Goal: Task Accomplishment & Management: Use online tool/utility

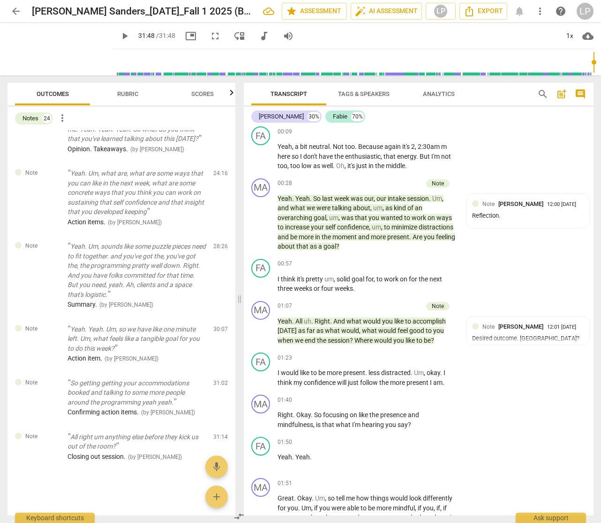
scroll to position [71, 0]
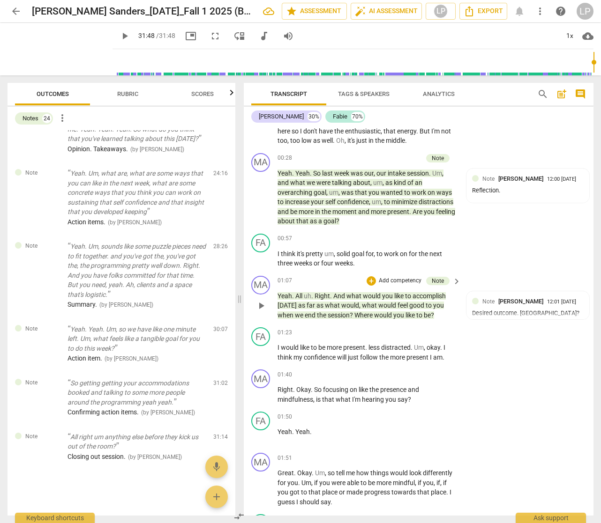
click at [391, 303] on span "would" at bounding box center [387, 305] width 19 height 7
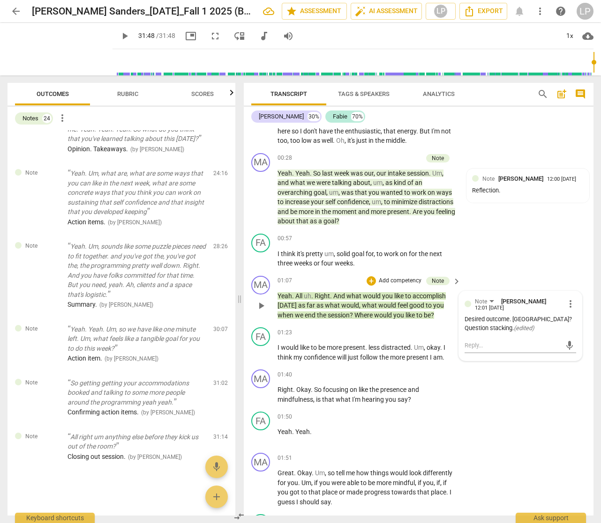
click at [391, 305] on span "would" at bounding box center [387, 305] width 19 height 7
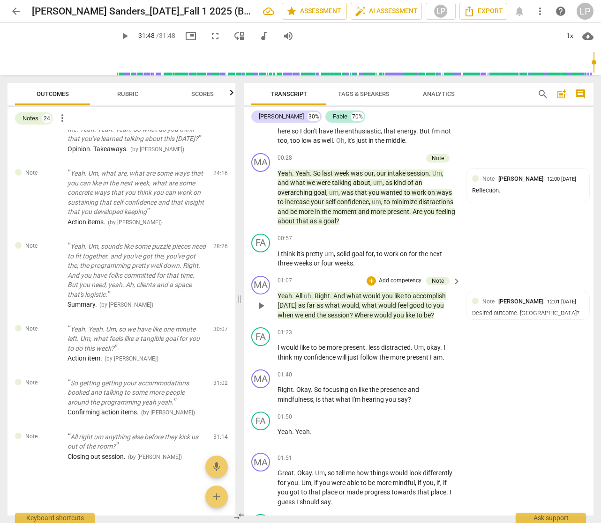
click at [391, 305] on span "would" at bounding box center [387, 305] width 19 height 7
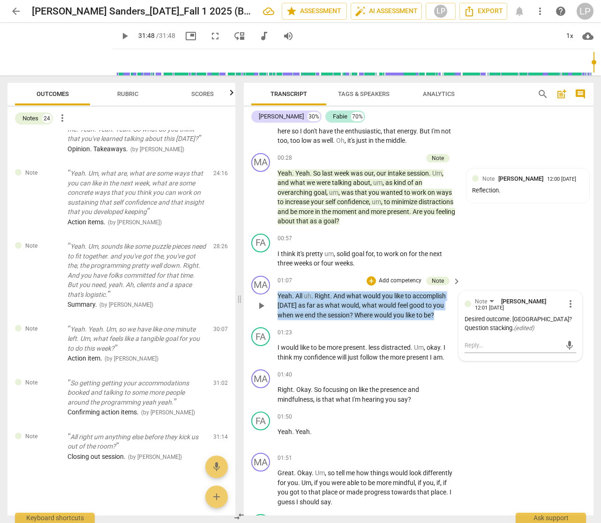
drag, startPoint x: 438, startPoint y: 313, endPoint x: 264, endPoint y: 297, distance: 175.1
click at [264, 297] on div "MA play_arrow pause 01:07 + Add competency Note keyboard_arrow_right Yeah . All…" at bounding box center [419, 298] width 350 height 52
copy p "Yeah . All uh . Right . And what would you like to accomplish [DATE] as far as …"
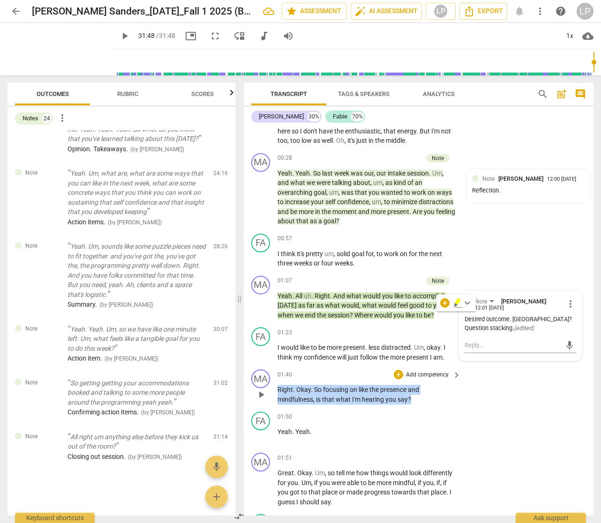
drag, startPoint x: 416, startPoint y: 398, endPoint x: 272, endPoint y: 393, distance: 144.0
click at [272, 393] on div "MA play_arrow pause 01:40 + Add competency keyboard_arrow_right Right . Okay . …" at bounding box center [419, 387] width 350 height 42
copy p "Right . Okay . So focusing on like the presence and mindfulness , is that what …"
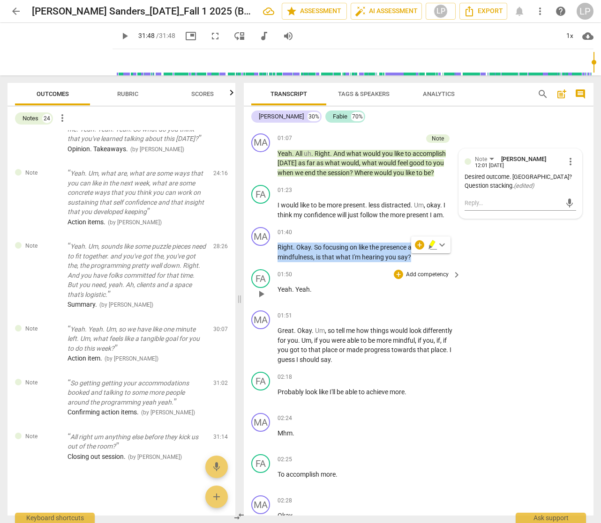
scroll to position [300, 0]
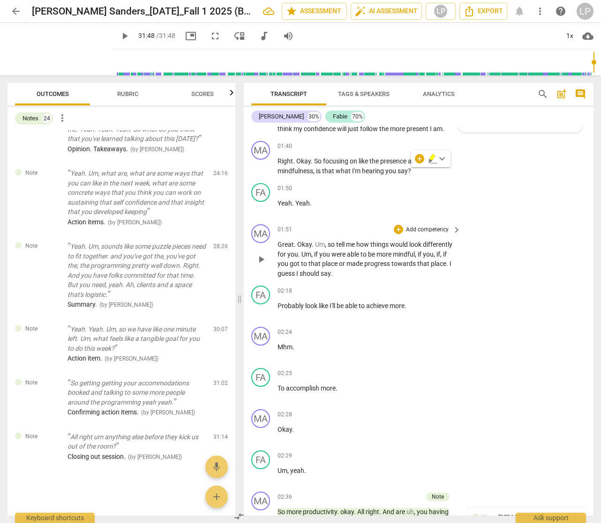
click at [367, 259] on p "Great . Okay . Um , so tell me how things would look differently for you . Um ,…" at bounding box center [366, 259] width 179 height 38
click at [426, 229] on p "Add competency" at bounding box center [427, 230] width 45 height 8
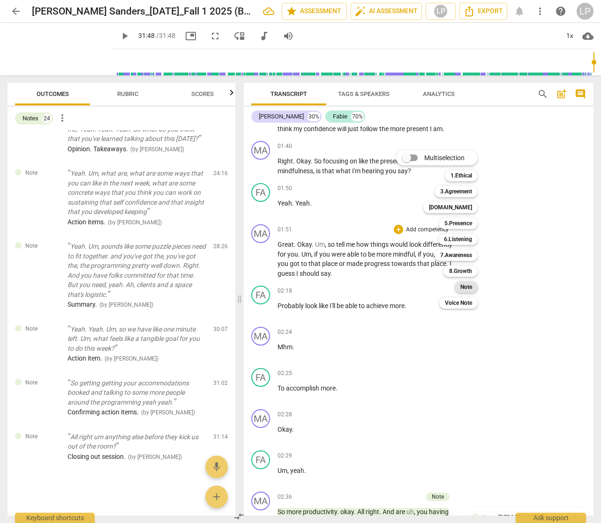
click at [461, 287] on b "Note" at bounding box center [466, 287] width 12 height 11
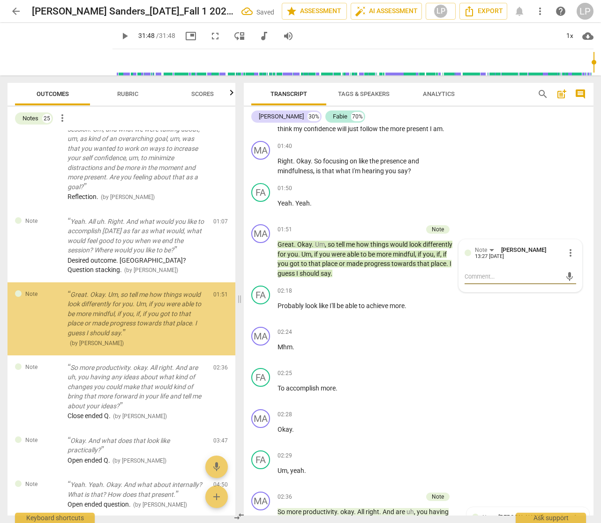
scroll to position [19, 0]
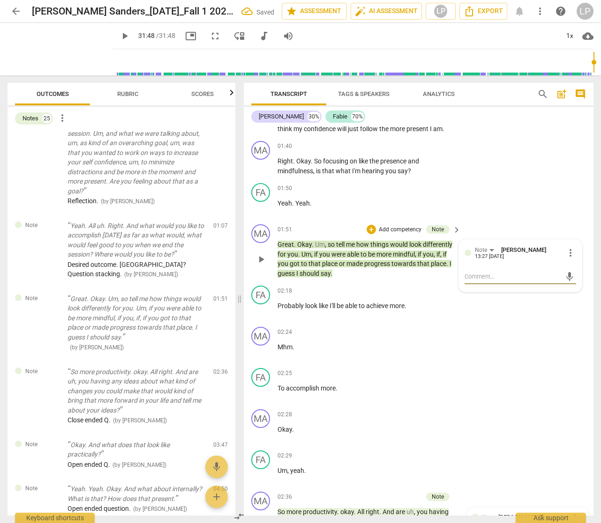
type textarea "O"
type textarea "Op"
type textarea "Ope"
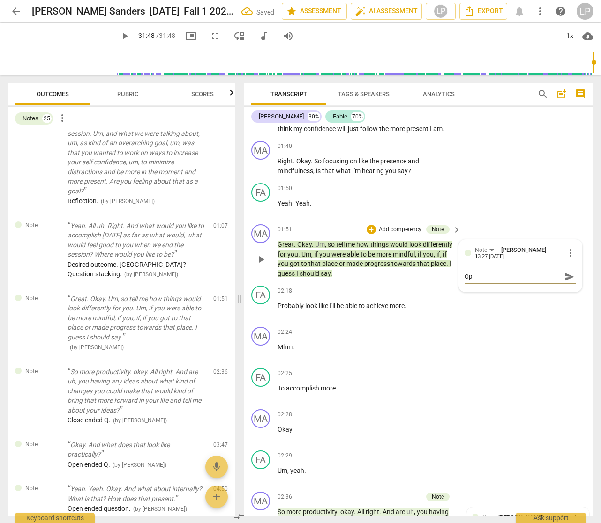
type textarea "Ope"
type textarea "Open"
type textarea "Open-"
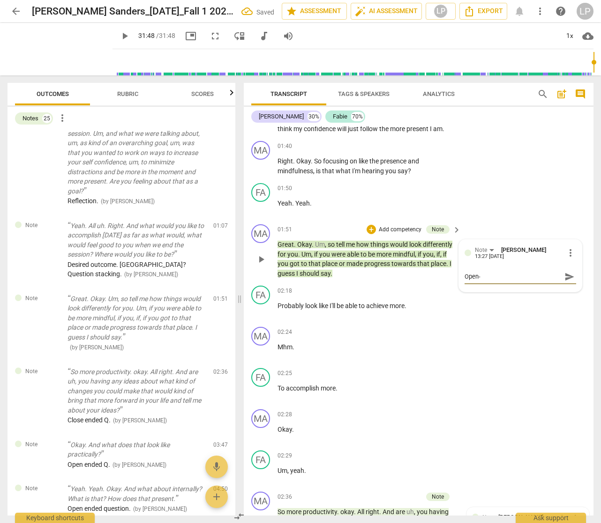
type textarea "Open-e"
type textarea "Open-en"
type textarea "Open-end"
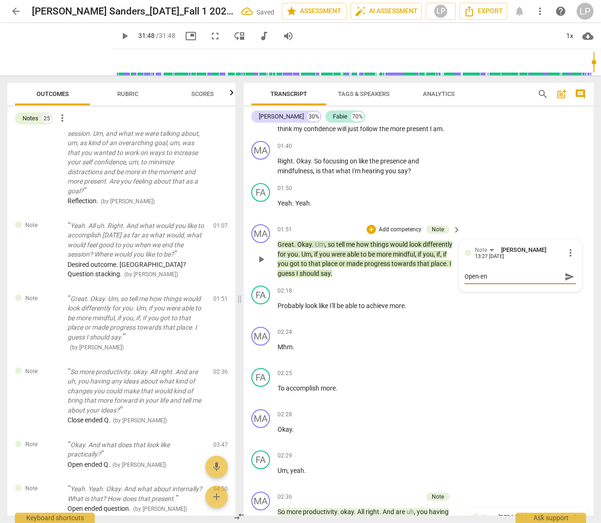
type textarea "Open-end"
type textarea "Open-ende"
type textarea "Open-ended"
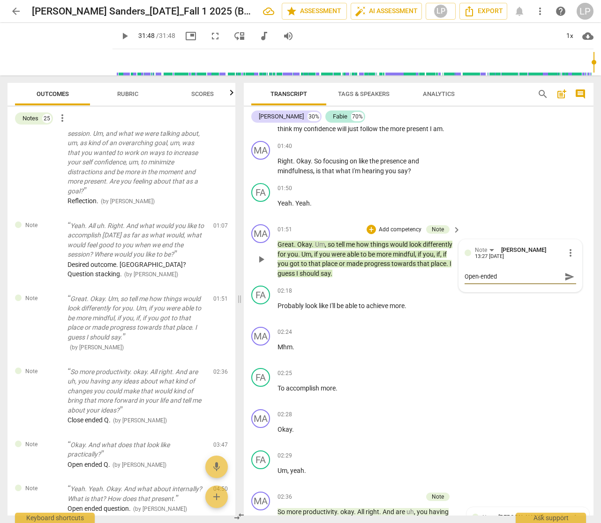
type textarea "Open-ended"
type textarea "Open-ended q"
type textarea "Open-ended qu"
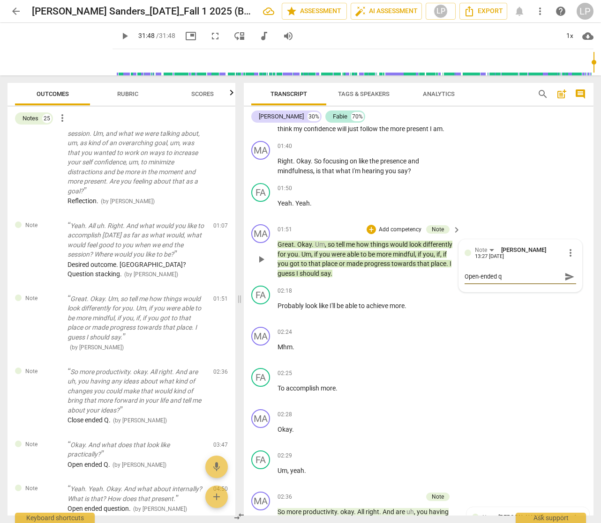
type textarea "Open-ended qu"
type textarea "Open-ended que"
type textarea "Open-ended ques"
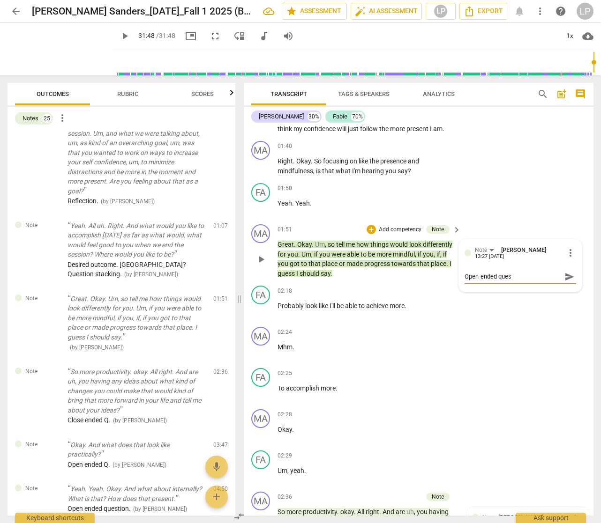
type textarea "Open-ended quest"
type textarea "Open-ended questi"
type textarea "Open-ended questio"
type textarea "Open-ended question"
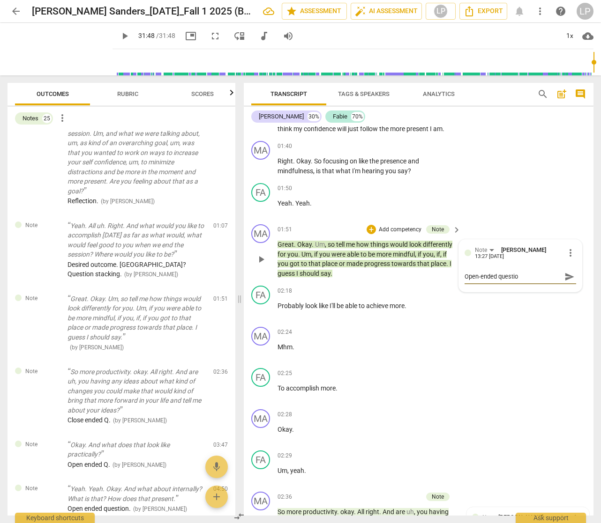
type textarea "Open-ended question"
type textarea "Open-ended question."
click at [367, 314] on div "02:18 + Add competency keyboard_arrow_right Probably look like I'll be able to …" at bounding box center [369, 303] width 184 height 34
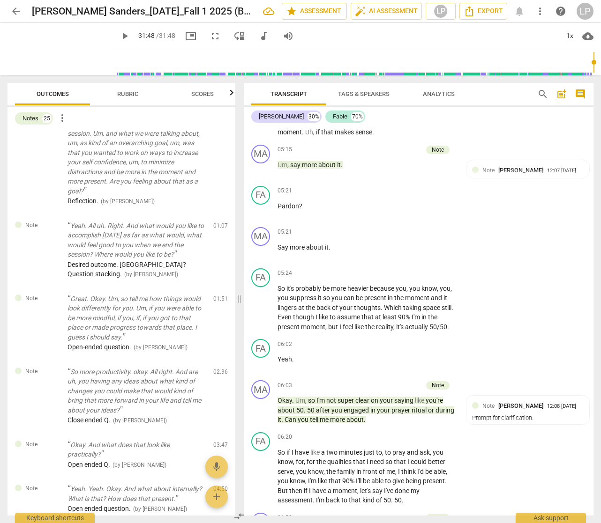
scroll to position [1217, 0]
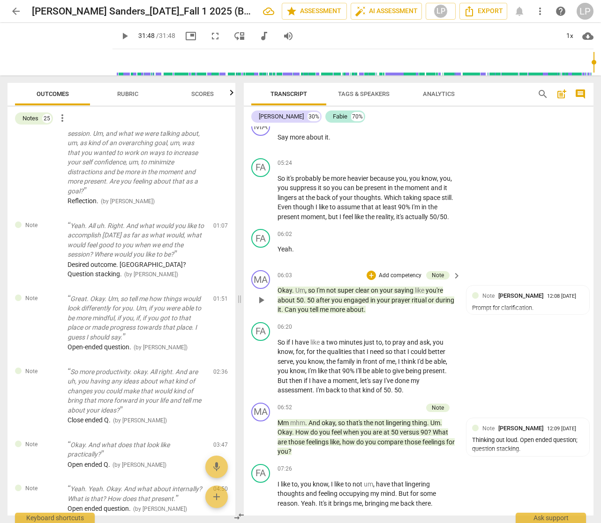
click at [369, 315] on p "Okay . Um , so I'm not super clear on your saying like you're about 50 . 50 aft…" at bounding box center [366, 300] width 179 height 29
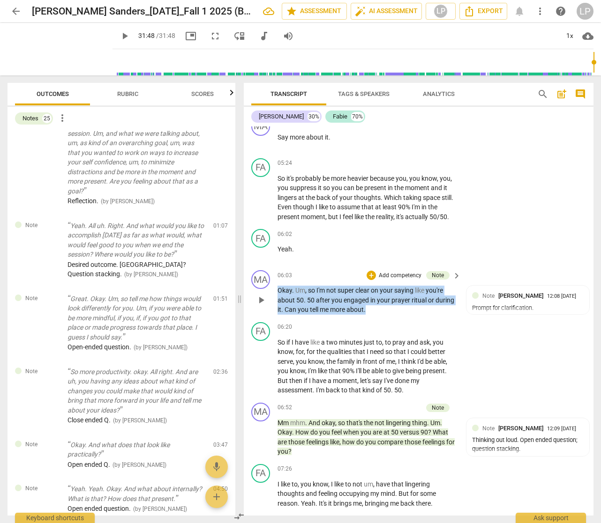
drag, startPoint x: 369, startPoint y: 320, endPoint x: 278, endPoint y: 301, distance: 92.8
click at [278, 301] on p "Okay . Um , so I'm not super clear on your saying like you're about 50 . 50 aft…" at bounding box center [366, 300] width 179 height 29
copy p "Okay . Um , so I'm not super clear on your saying like you're about 50 . 50 aft…"
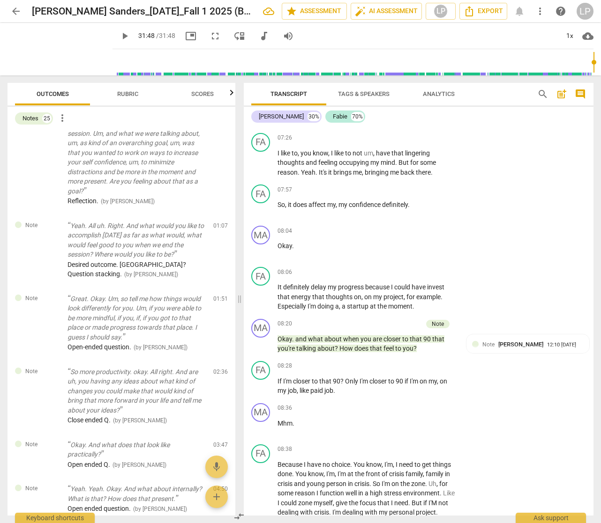
scroll to position [1574, 0]
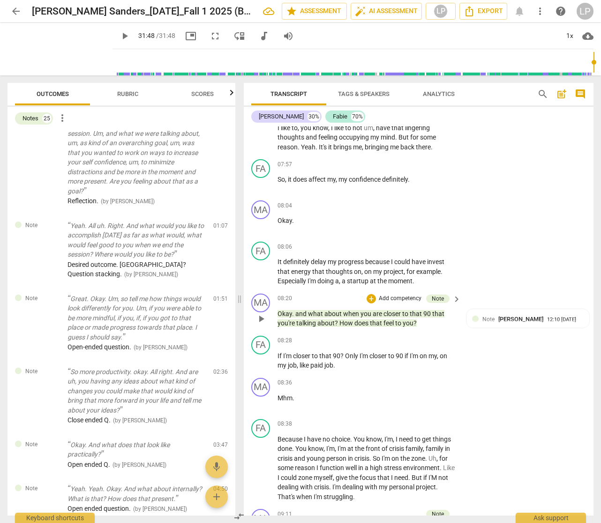
click at [389, 327] on span "feel" at bounding box center [389, 323] width 12 height 7
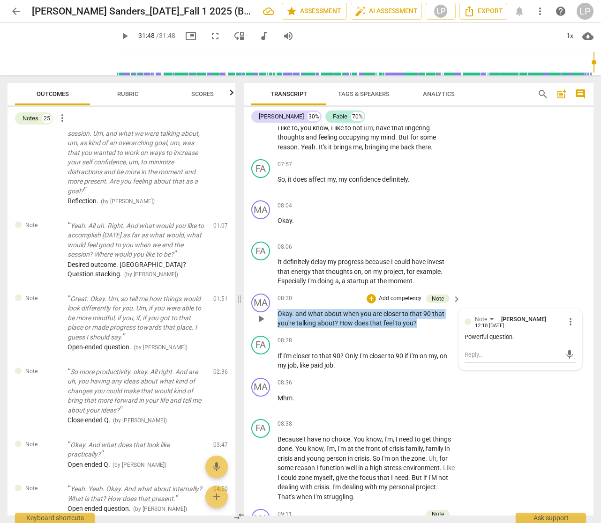
drag, startPoint x: 424, startPoint y: 332, endPoint x: 276, endPoint y: 323, distance: 147.9
click at [276, 323] on div "MA play_arrow pause 08:20 + Add competency Note keyboard_arrow_right Okay . and…" at bounding box center [419, 311] width 350 height 42
copy p "Okay . and what about when you are closer to that 90 that you're talking about …"
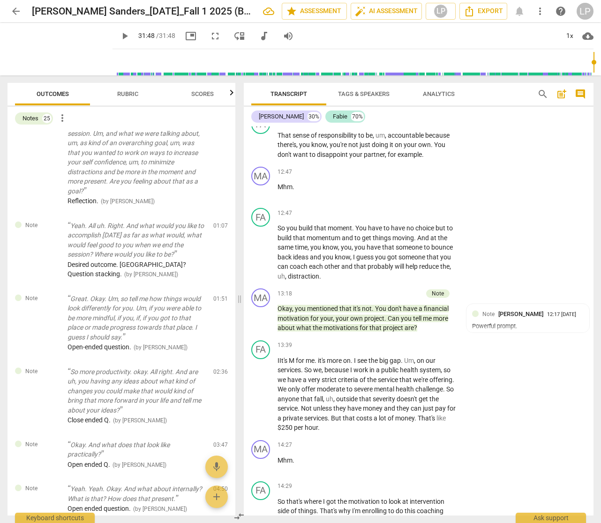
scroll to position [2808, 0]
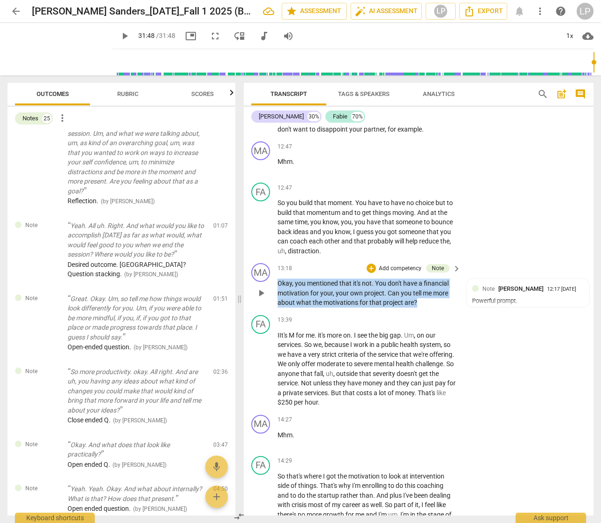
drag, startPoint x: 419, startPoint y: 312, endPoint x: 264, endPoint y: 293, distance: 156.8
click at [264, 293] on div "MA play_arrow pause 13:18 + Add competency Note keyboard_arrow_right Okay , you…" at bounding box center [419, 286] width 350 height 52
copy p "Okay , you mentioned that it's not . You don't have a financial motivation for …"
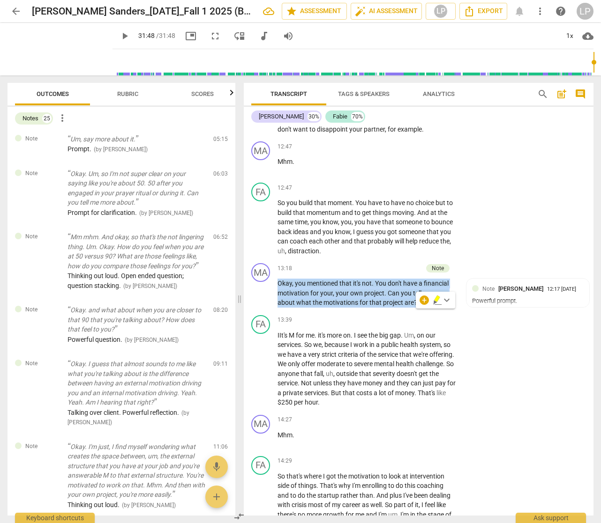
scroll to position [416, 0]
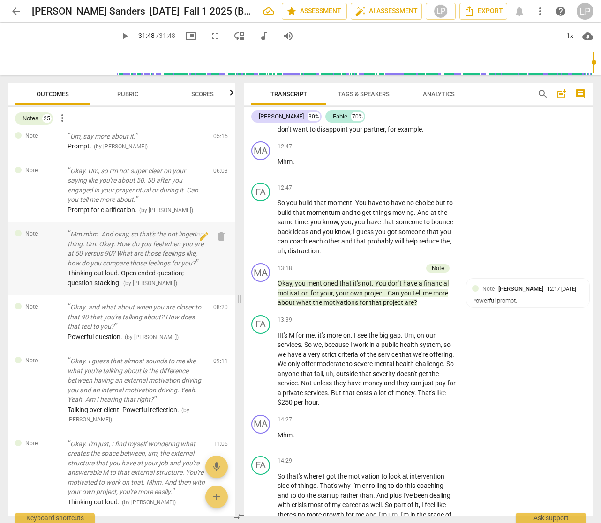
click at [121, 244] on p "Mm mhm. And okay, so that's the not lingering thing. Um. Okay. How do you feel …" at bounding box center [136, 249] width 138 height 38
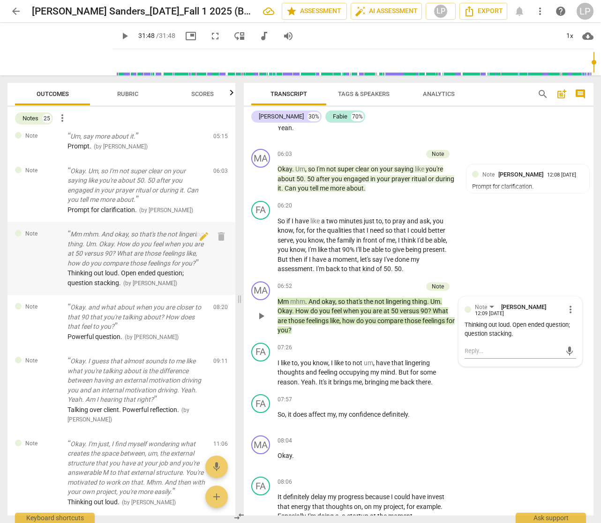
scroll to position [1335, 0]
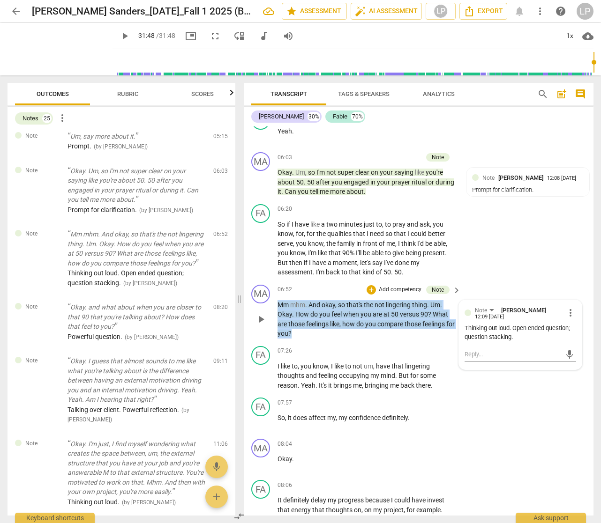
drag, startPoint x: 307, startPoint y: 343, endPoint x: 275, endPoint y: 314, distance: 44.1
click at [275, 314] on div "MA play_arrow pause 06:52 + Add competency Note keyboard_arrow_right Mm mhm . A…" at bounding box center [419, 311] width 350 height 61
copy p "Mm mhm . And okay , so that's the not lingering thing . Um . Okay . How do you …"
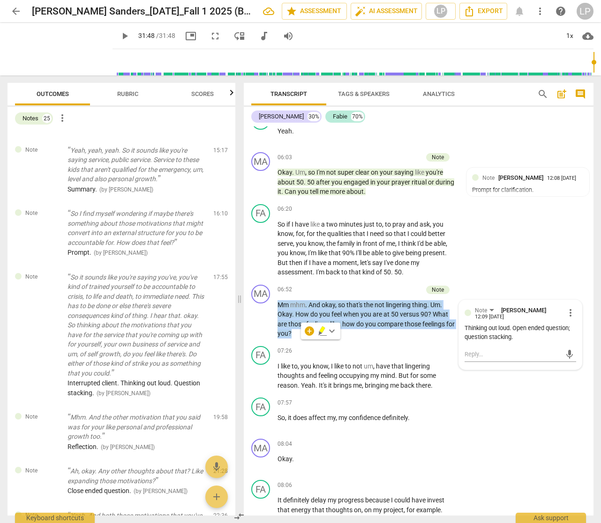
scroll to position [933, 0]
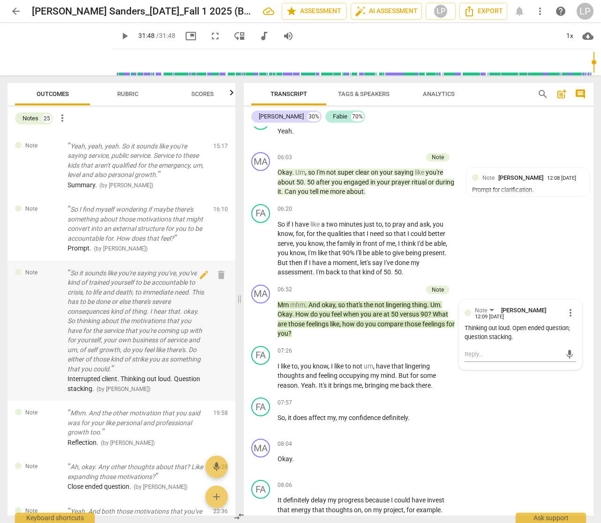
click at [142, 367] on p "So it sounds like you're saying you've, you've kind of trained yourself to be a…" at bounding box center [136, 322] width 138 height 106
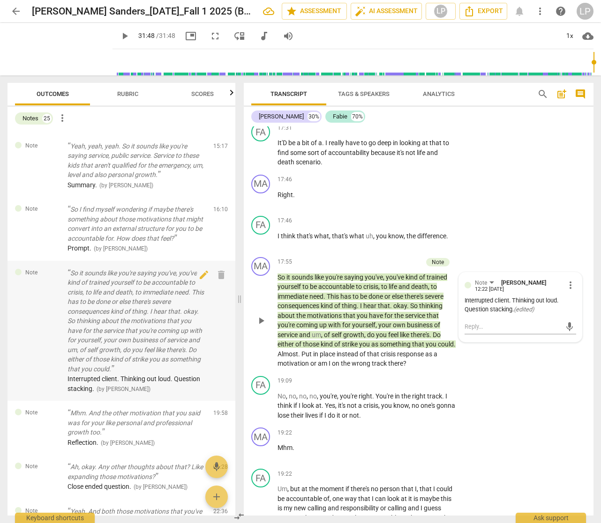
scroll to position [3852, 0]
click at [298, 357] on span "Almost" at bounding box center [287, 353] width 21 height 7
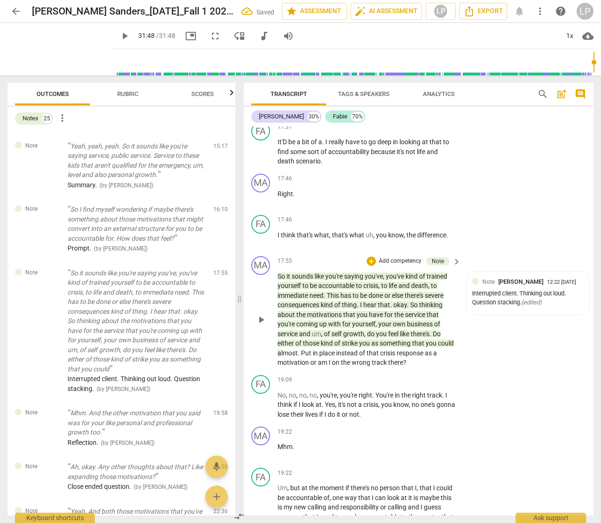
click at [313, 357] on span "Put" at bounding box center [307, 353] width 12 height 7
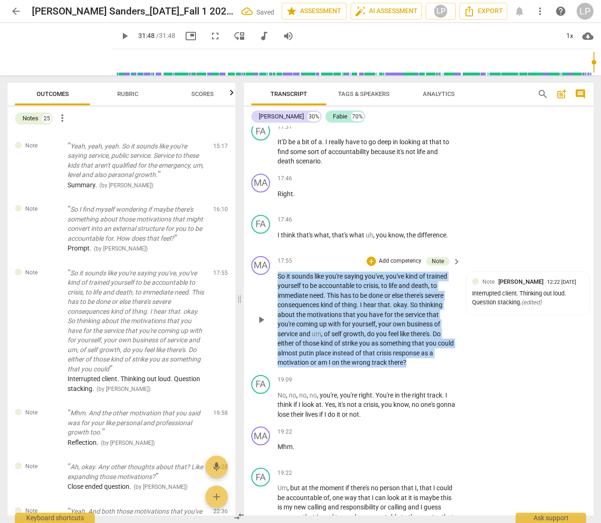
drag, startPoint x: 414, startPoint y: 372, endPoint x: 273, endPoint y: 288, distance: 163.7
click at [273, 288] on div "MA play_arrow pause 17:55 + Add competency Note keyboard_arrow_right So it soun…" at bounding box center [419, 312] width 350 height 119
copy p "So it sounds like you're saying you've , you've kind of trained yourself to be …"
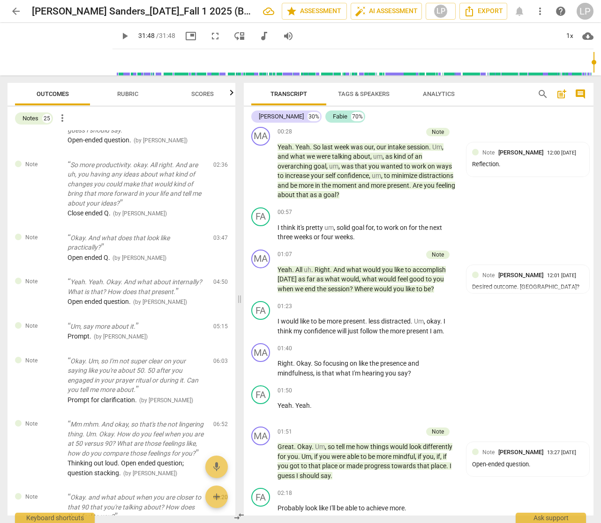
scroll to position [0, 0]
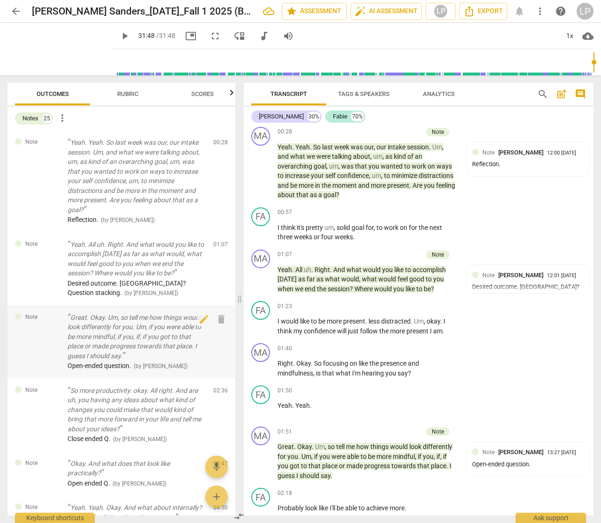
click at [121, 324] on p "Great. Okay. Um, so tell me how things would look differently for you. Um, if y…" at bounding box center [136, 337] width 138 height 48
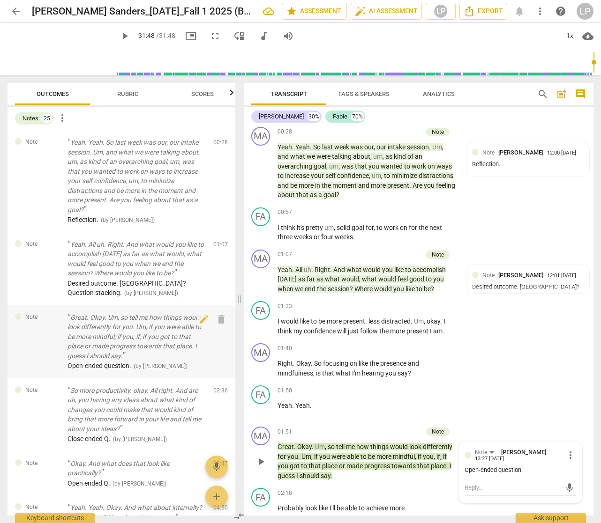
click at [126, 332] on p "Great. Okay. Um, so tell me how things would look differently for you. Um, if y…" at bounding box center [136, 337] width 138 height 48
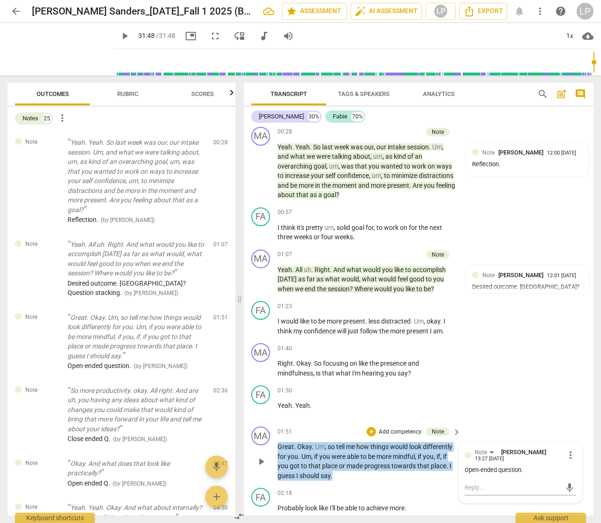
drag, startPoint x: 339, startPoint y: 477, endPoint x: 276, endPoint y: 451, distance: 68.1
click at [276, 451] on div "MA play_arrow pause 01:51 + Add competency Note keyboard_arrow_right Great . Ok…" at bounding box center [419, 453] width 350 height 61
copy p "Great . Okay . Um , so tell me how things would look differently for you . Um ,…"
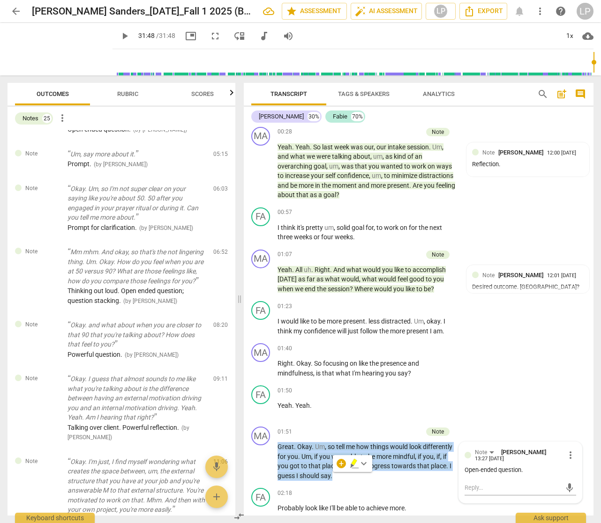
scroll to position [401, 0]
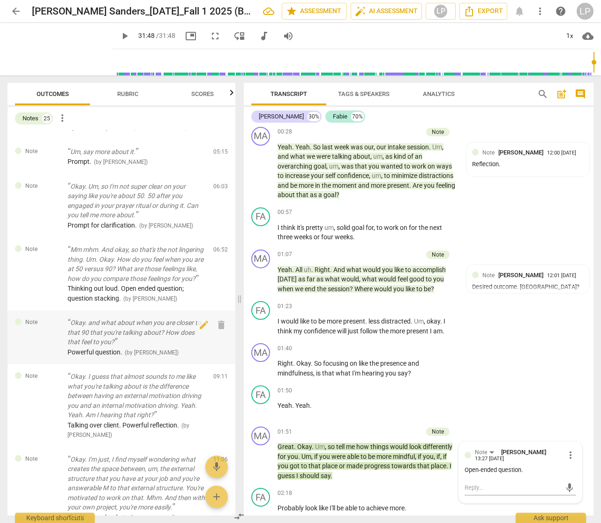
click at [125, 347] on p "Okay. and what about when you are closer to that 90 that you're talking about? …" at bounding box center [136, 332] width 138 height 29
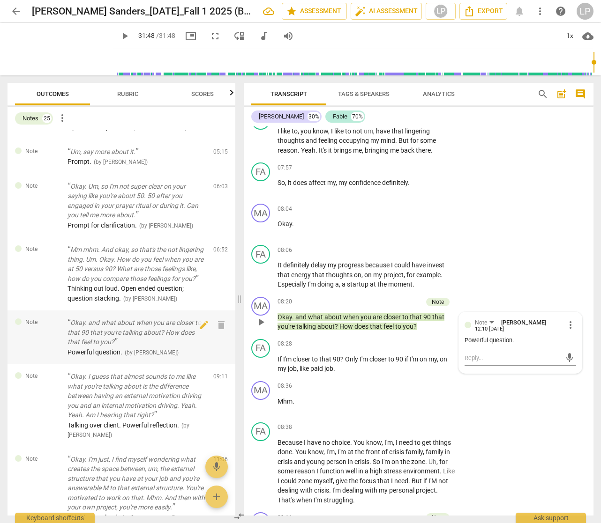
scroll to position [1573, 0]
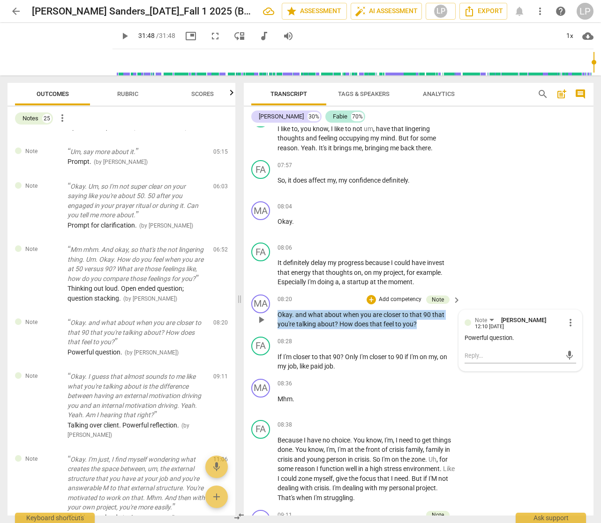
drag, startPoint x: 423, startPoint y: 331, endPoint x: 273, endPoint y: 319, distance: 150.9
click at [273, 319] on div "MA play_arrow pause 08:20 + Add competency Note keyboard_arrow_right Okay . and…" at bounding box center [419, 312] width 350 height 42
copy p "Okay . and what about when you are closer to that 90 that you're talking about …"
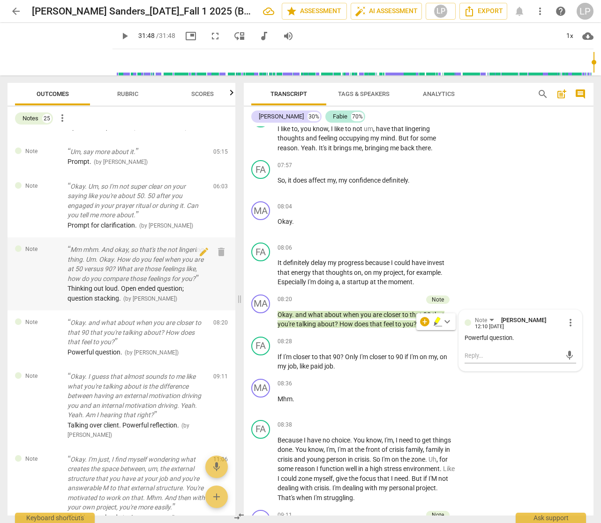
click at [123, 270] on p "Mm mhm. And okay, so that's the not lingering thing. Um. Okay. How do you feel …" at bounding box center [136, 264] width 138 height 38
drag, startPoint x: 154, startPoint y: 274, endPoint x: 162, endPoint y: 274, distance: 8.0
click at [154, 274] on p "Mm mhm. And okay, so that's the not lingering thing. Um. Okay. How do you feel …" at bounding box center [136, 264] width 138 height 38
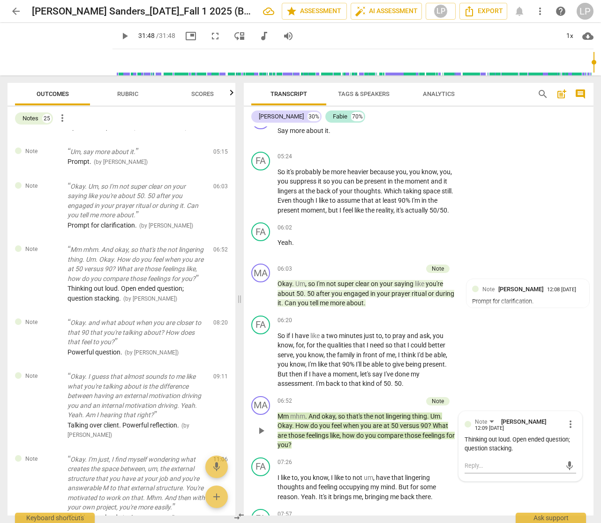
scroll to position [1224, 0]
click at [118, 417] on p "Okay. I guess that almost sounds to me like what you're talking about is the di…" at bounding box center [136, 396] width 138 height 48
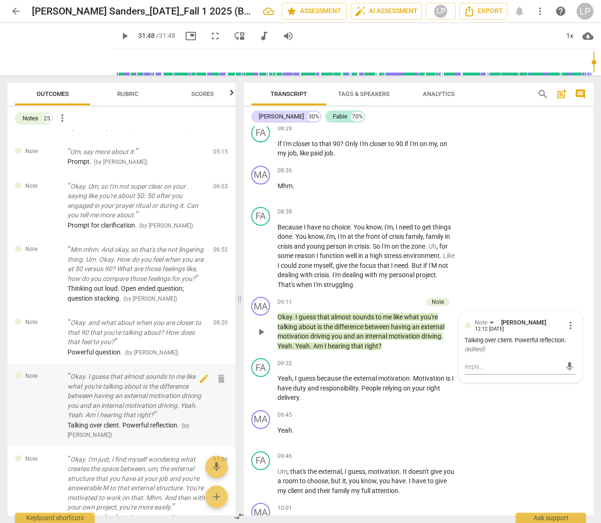
scroll to position [1798, 0]
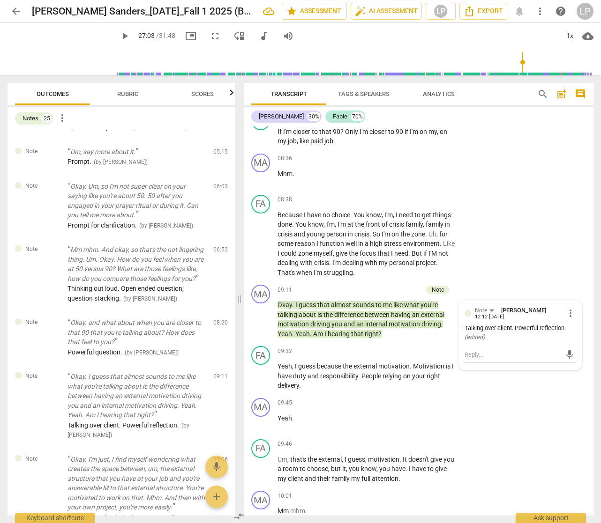
click at [520, 63] on input "range" at bounding box center [354, 62] width 477 height 30
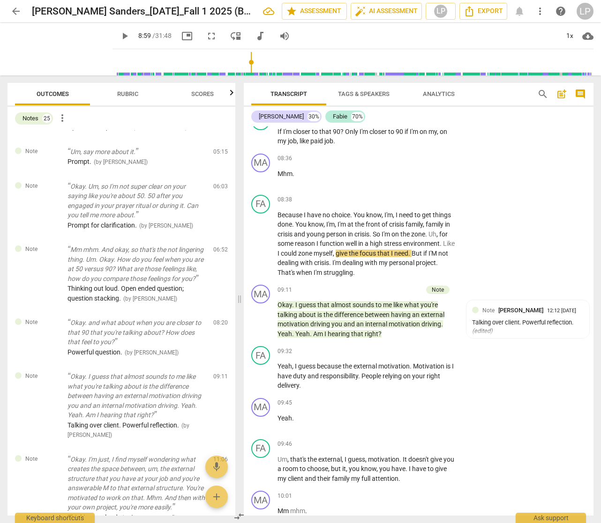
drag, startPoint x: 522, startPoint y: 62, endPoint x: 242, endPoint y: 63, distance: 279.3
click at [242, 63] on input "range" at bounding box center [354, 62] width 477 height 30
click at [59, 53] on span "play_arrow" at bounding box center [60, 49] width 24 height 24
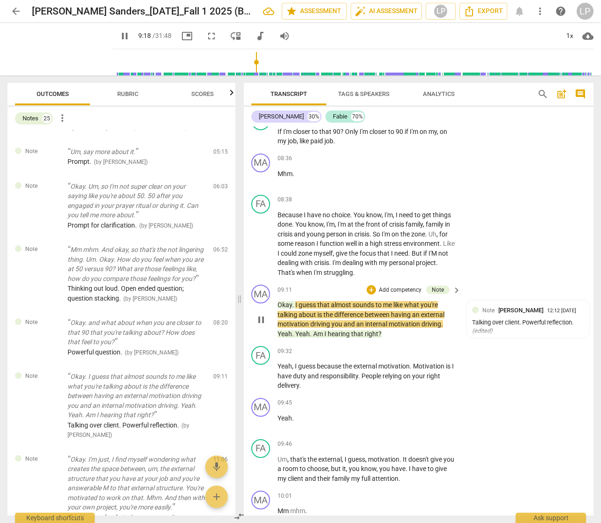
click at [396, 319] on span "having" at bounding box center [401, 314] width 21 height 7
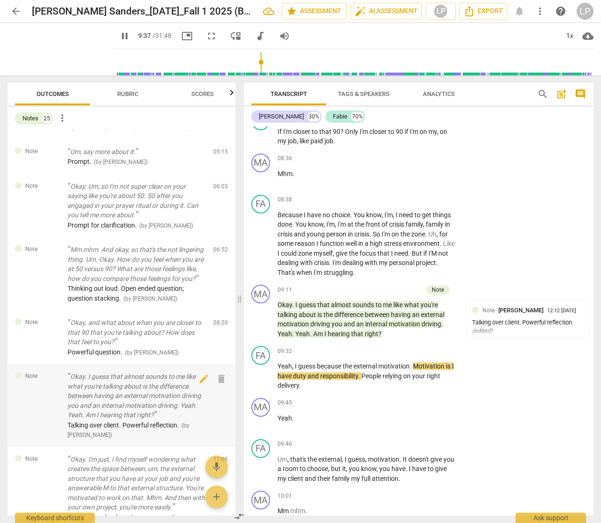
click at [138, 398] on p "Okay. I guess that almost sounds to me like what you're talking about is the di…" at bounding box center [136, 396] width 138 height 48
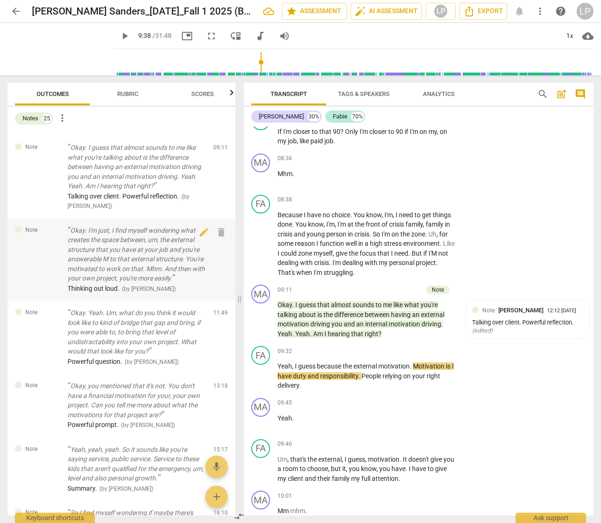
scroll to position [628, 0]
click at [150, 285] on p "Okay. I'm just, I find myself wondering what creates the space between, um, the…" at bounding box center [136, 256] width 138 height 58
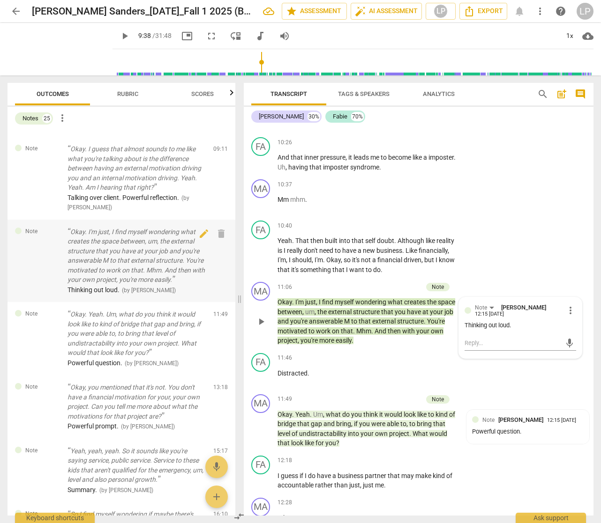
scroll to position [2361, 0]
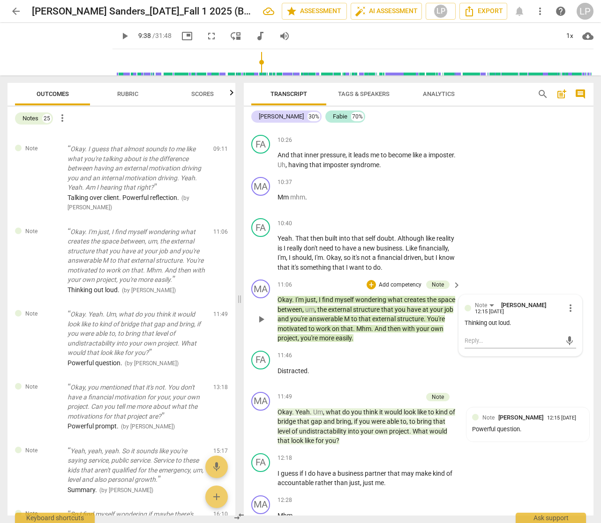
click at [318, 304] on span "," at bounding box center [317, 299] width 3 height 7
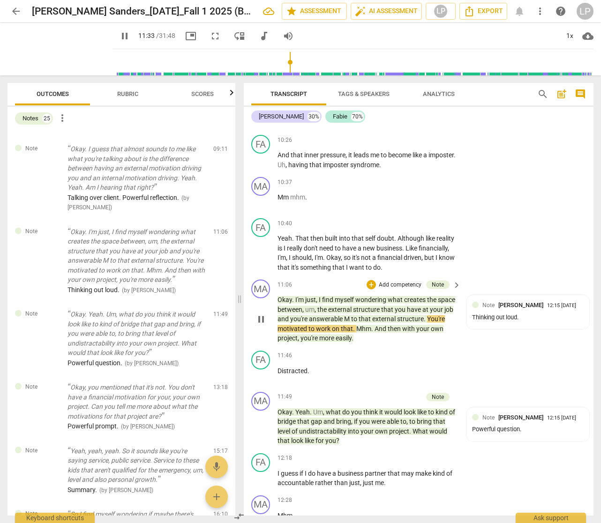
click at [358, 323] on span "to" at bounding box center [354, 318] width 7 height 7
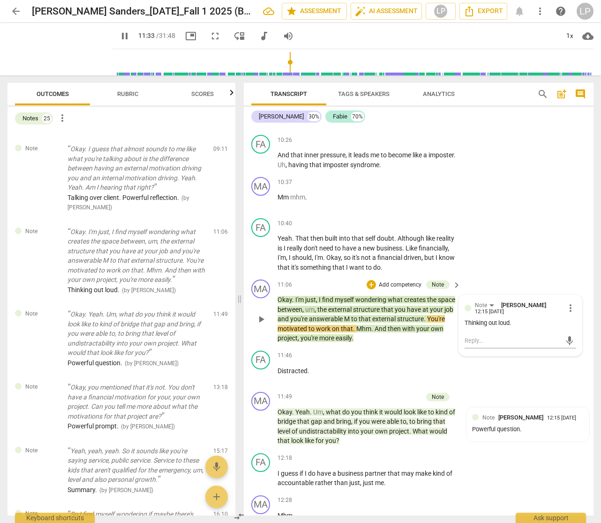
type input "694"
click at [348, 313] on span "external" at bounding box center [340, 309] width 25 height 7
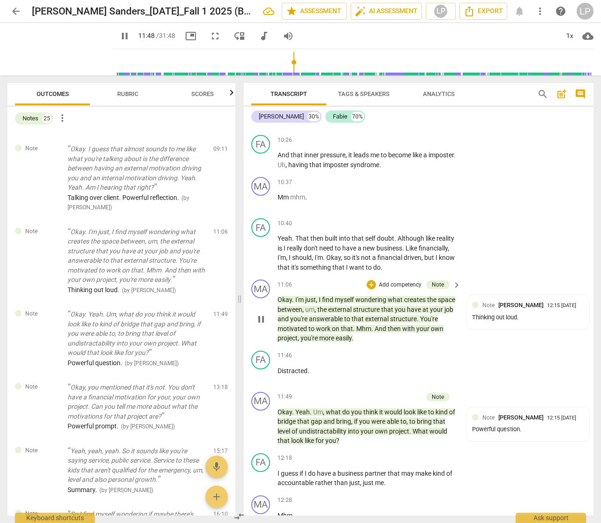
click at [373, 343] on p "Okay . I'm just , I find myself wondering what creates the space between , um ,…" at bounding box center [366, 319] width 179 height 48
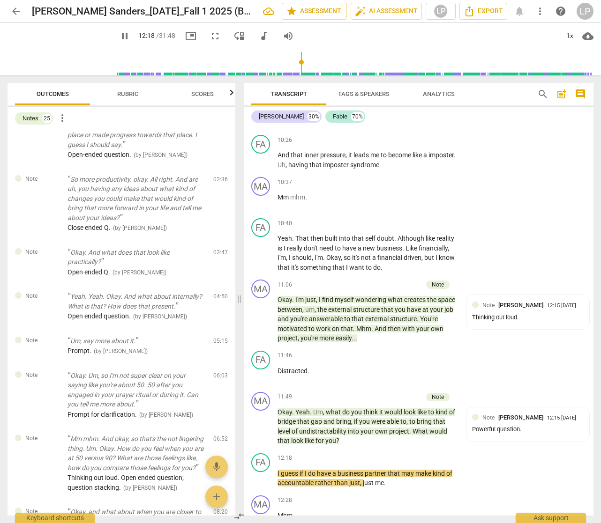
scroll to position [231, 0]
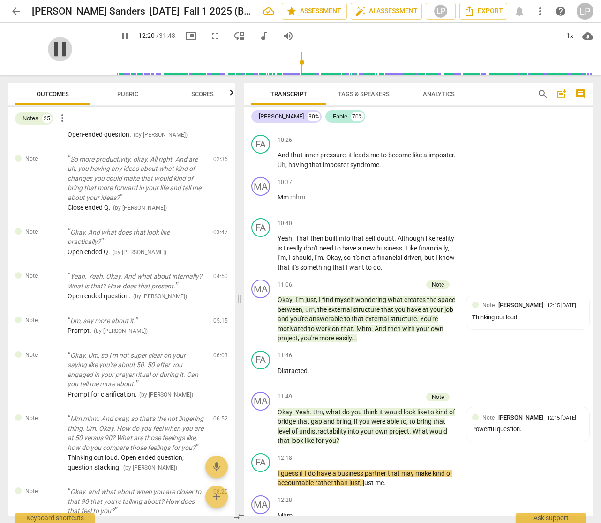
click at [54, 46] on span "pause" at bounding box center [60, 49] width 24 height 24
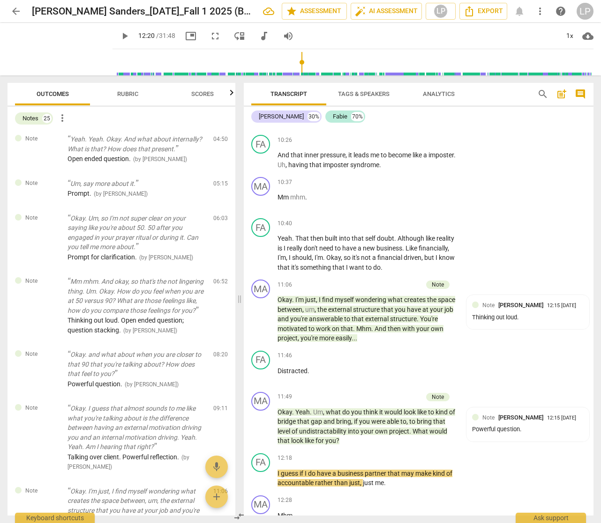
scroll to position [375, 0]
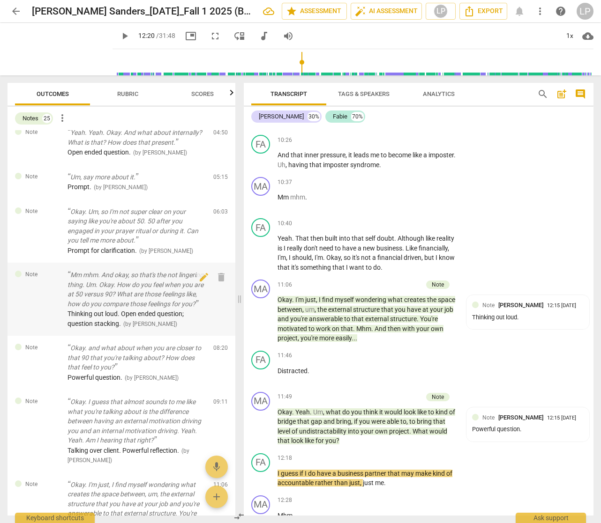
click at [136, 306] on p "Mm mhm. And okay, so that's the not lingering thing. Um. Okay. How do you feel …" at bounding box center [136, 289] width 138 height 38
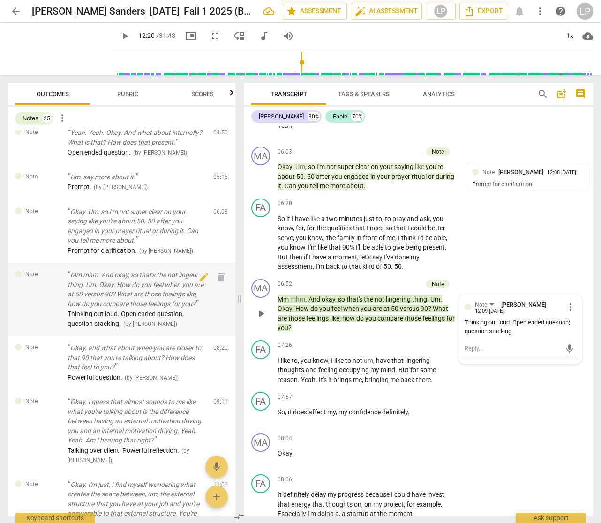
scroll to position [1335, 0]
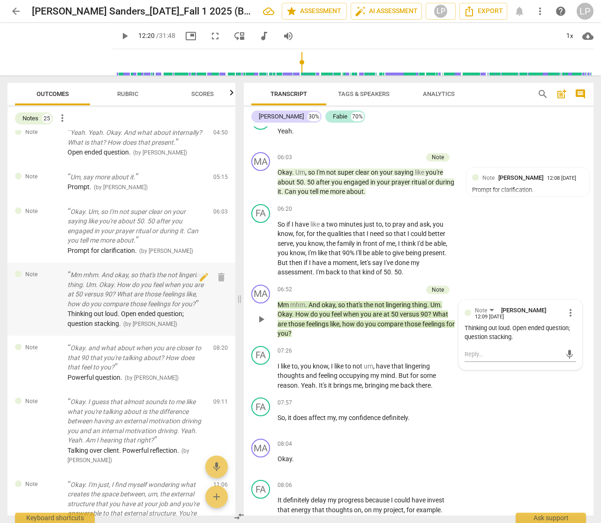
click at [132, 282] on p "Mm mhm. And okay, so that's the not lingering thing. Um. Okay. How do you feel …" at bounding box center [136, 289] width 138 height 38
click at [292, 309] on span "mhm" at bounding box center [297, 304] width 15 height 7
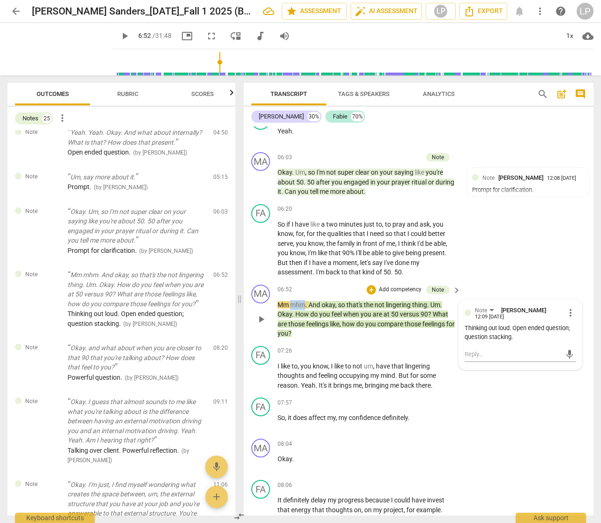
click at [292, 309] on span "mhm" at bounding box center [297, 304] width 15 height 7
click at [63, 47] on span "pause" at bounding box center [60, 49] width 24 height 24
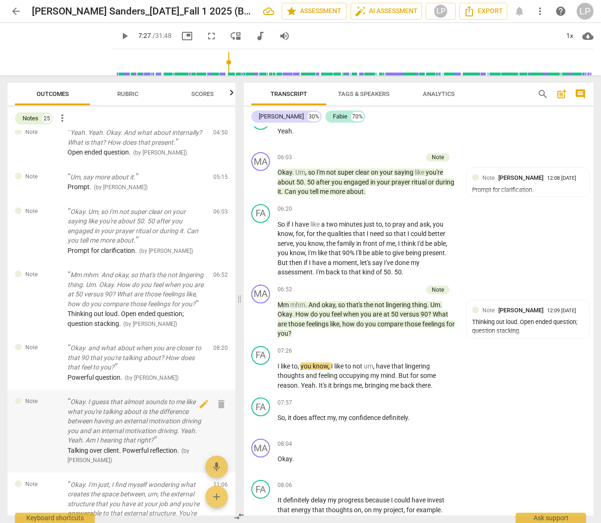
click at [157, 429] on p "Okay. I guess that almost sounds to me like what you're talking about is the di…" at bounding box center [136, 421] width 138 height 48
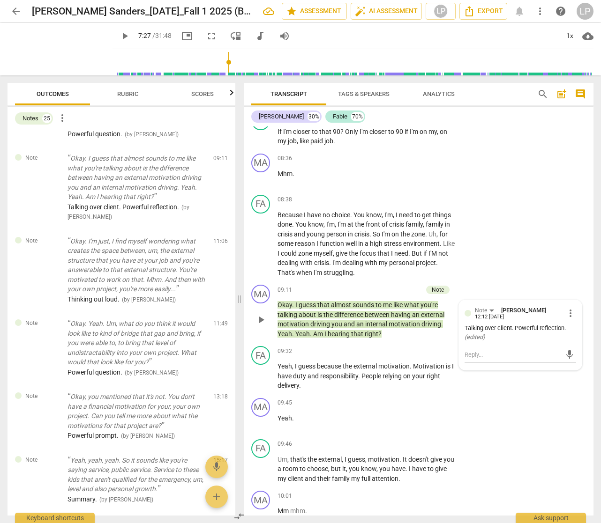
scroll to position [621, 0]
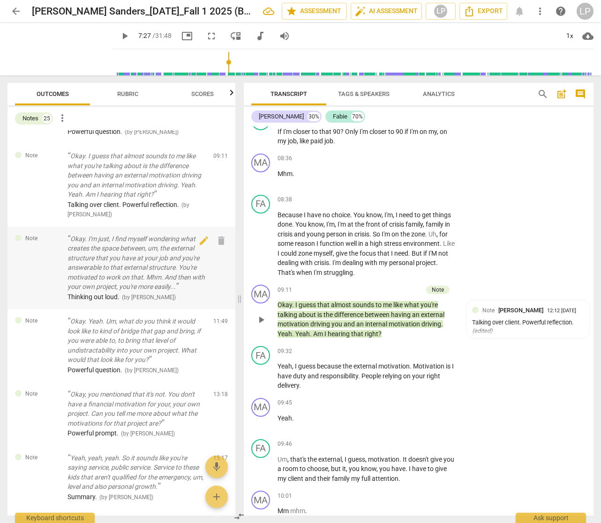
click at [126, 283] on p "Okay. I'm just, I find myself wondering what creates the space between, um, the…" at bounding box center [136, 263] width 138 height 58
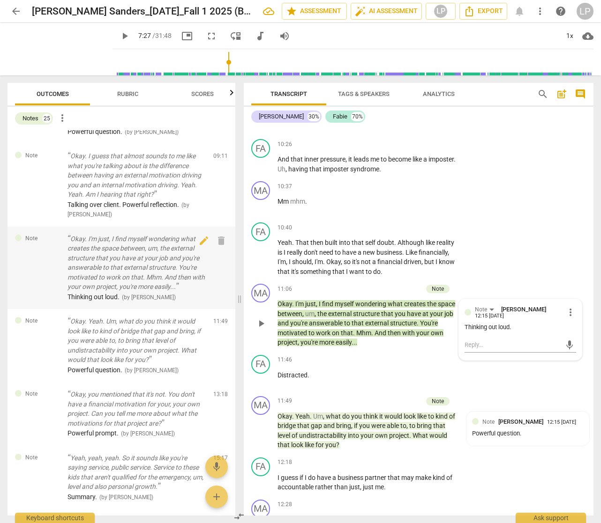
scroll to position [2361, 0]
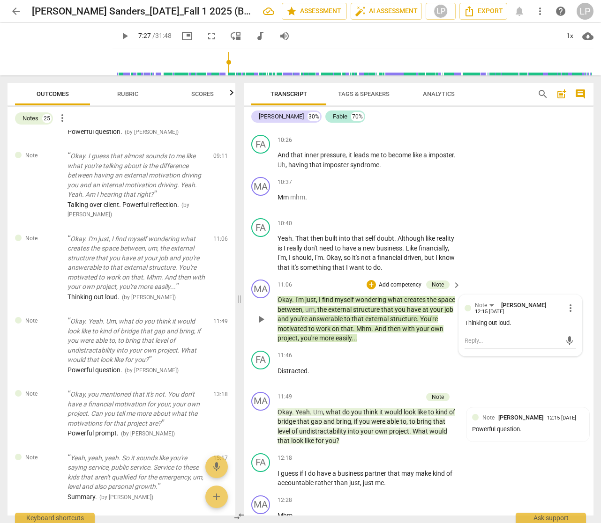
drag, startPoint x: 274, startPoint y: 307, endPoint x: 371, endPoint y: 337, distance: 101.5
click at [371, 337] on div "MA play_arrow pause 11:06 + Add competency Note keyboard_arrow_right Okay . I'm…" at bounding box center [419, 311] width 350 height 71
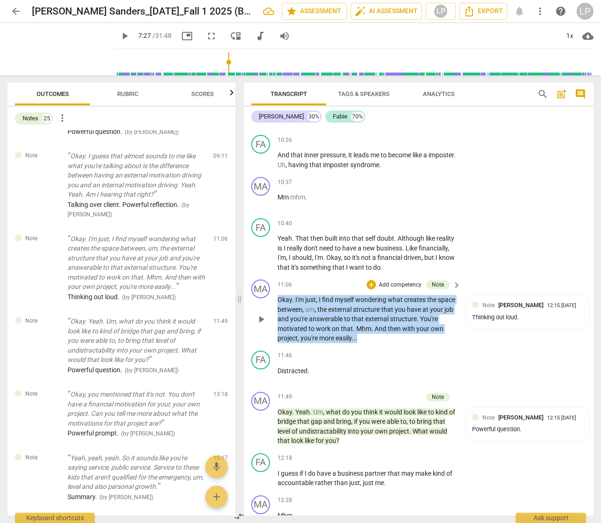
drag, startPoint x: 381, startPoint y: 352, endPoint x: 270, endPoint y: 310, distance: 119.2
click at [270, 310] on div "MA play_arrow pause 11:06 + Add competency Note keyboard_arrow_right Okay . I'm…" at bounding box center [419, 311] width 350 height 71
copy p "Okay . I'm just , I find myself wondering what creates the space between , um ,…"
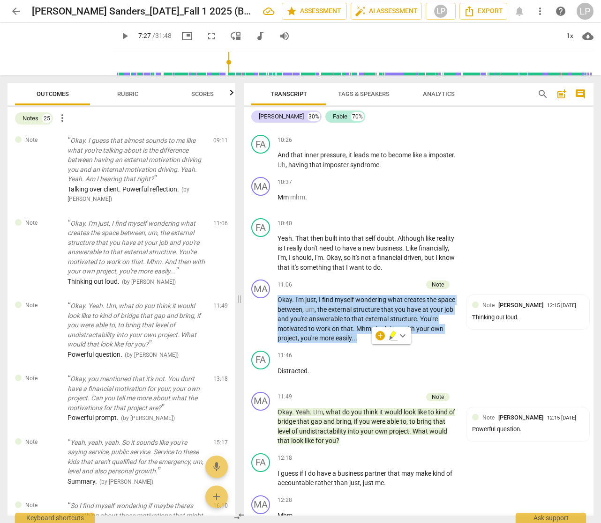
scroll to position [638, 0]
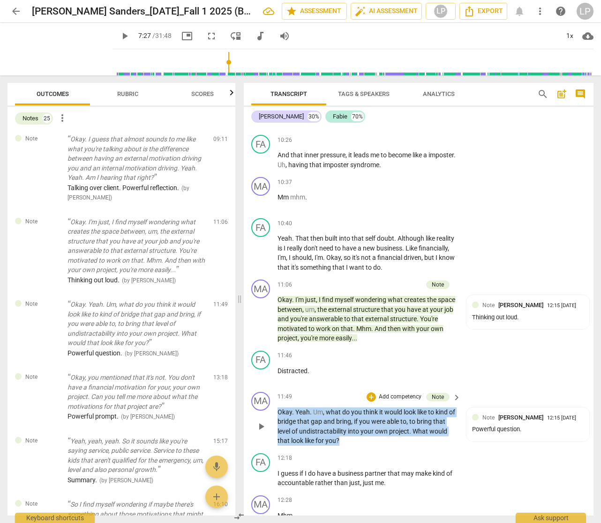
drag, startPoint x: 343, startPoint y: 450, endPoint x: 274, endPoint y: 425, distance: 73.1
click at [274, 425] on div "MA play_arrow pause 11:49 + Add competency Note keyboard_arrow_right Okay . Yea…" at bounding box center [419, 418] width 350 height 61
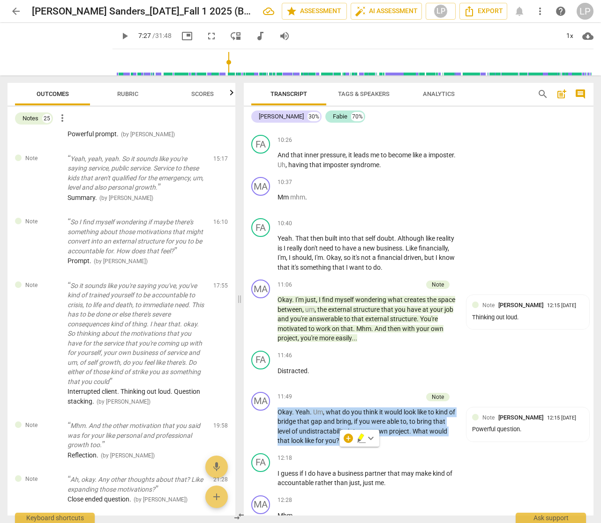
scroll to position [937, 0]
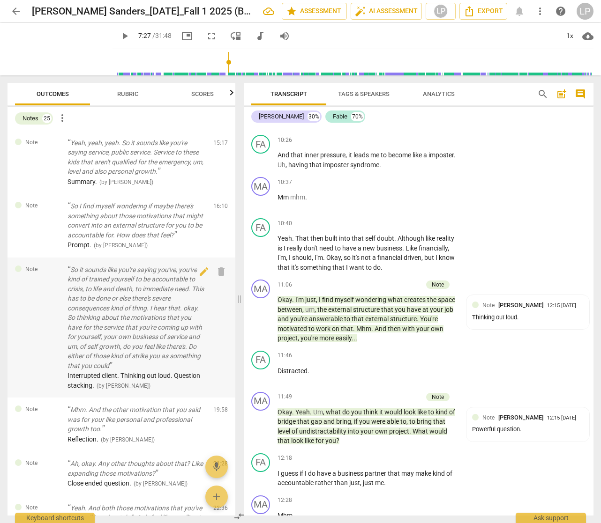
click at [143, 338] on p "So it sounds like you're saying you've, you've kind of trained yourself to be a…" at bounding box center [136, 318] width 138 height 106
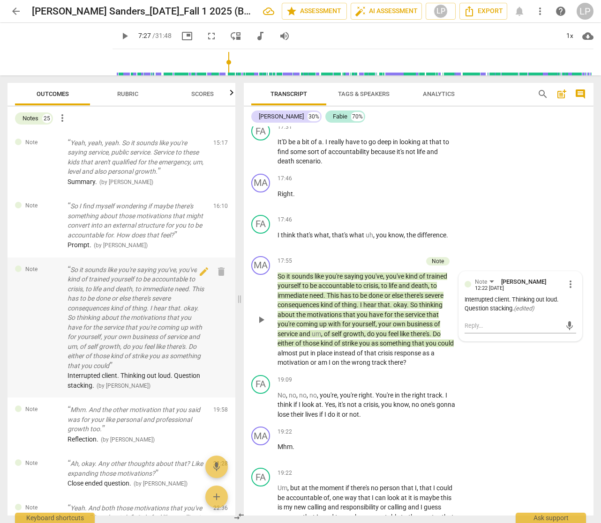
scroll to position [3852, 0]
click at [298, 280] on span "sounds" at bounding box center [302, 276] width 23 height 7
click at [290, 280] on span "it" at bounding box center [288, 276] width 5 height 7
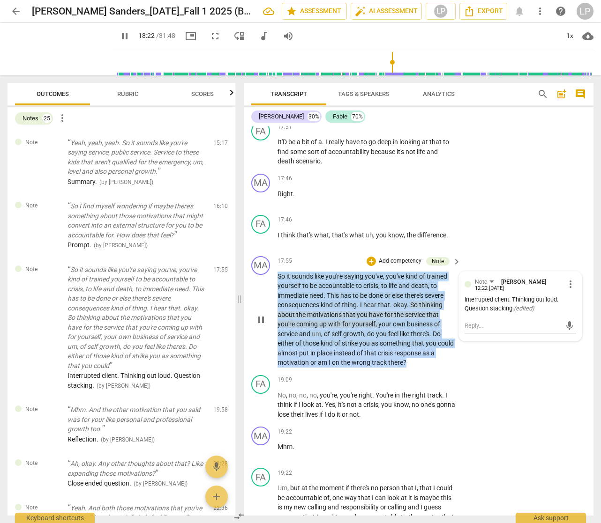
drag, startPoint x: 417, startPoint y: 373, endPoint x: 271, endPoint y: 288, distance: 168.6
click at [271, 288] on div "MA play_arrow pause 17:55 + Add competency Note keyboard_arrow_right So it soun…" at bounding box center [419, 312] width 350 height 119
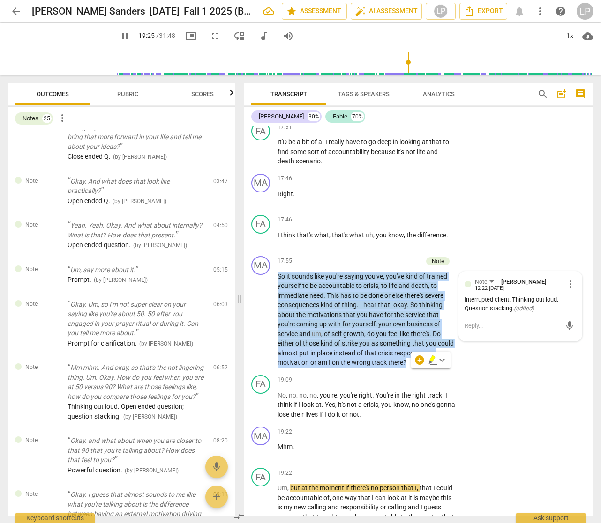
scroll to position [308, 0]
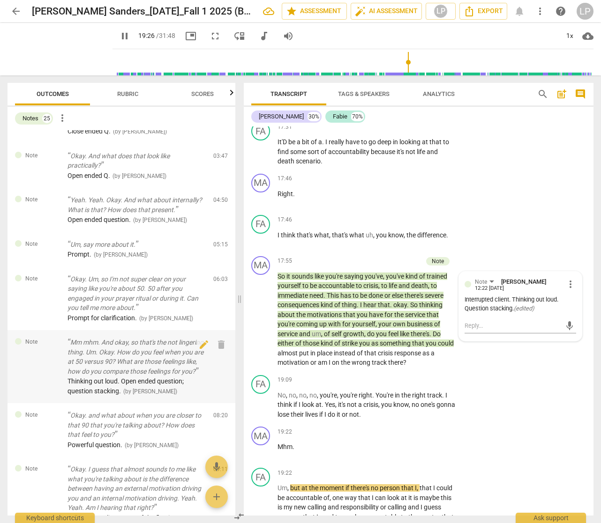
click at [105, 371] on p "Mm mhm. And okay, so that's the not lingering thing. Um. Okay. How do you feel …" at bounding box center [136, 357] width 138 height 38
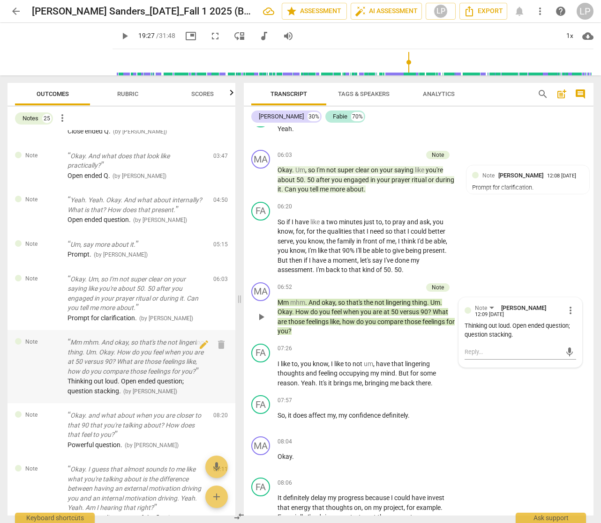
scroll to position [1335, 0]
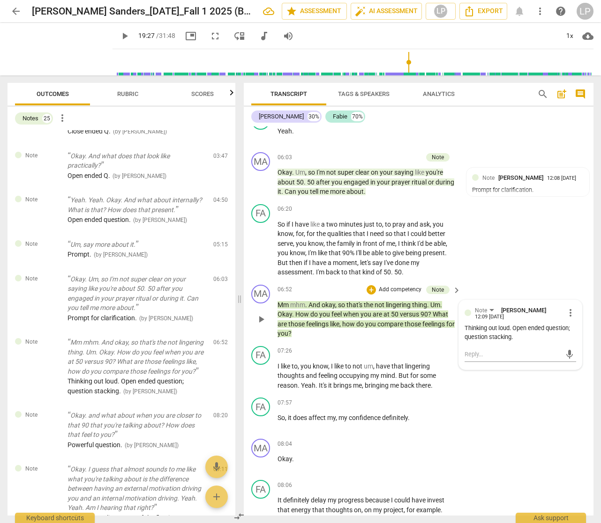
click at [283, 309] on span "Mm" at bounding box center [283, 304] width 13 height 7
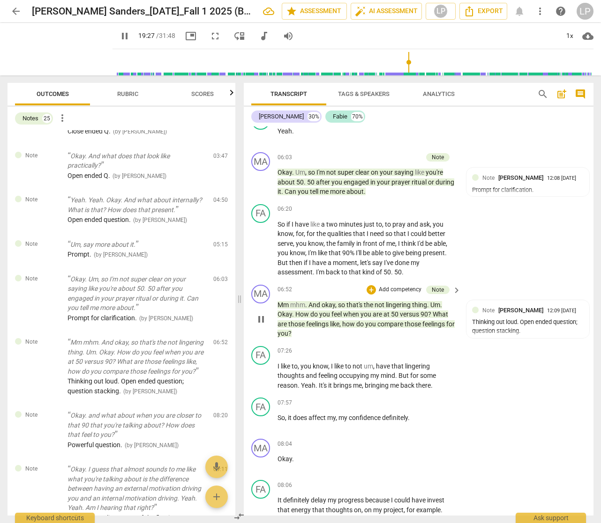
click at [283, 309] on span "Mm" at bounding box center [283, 304] width 13 height 7
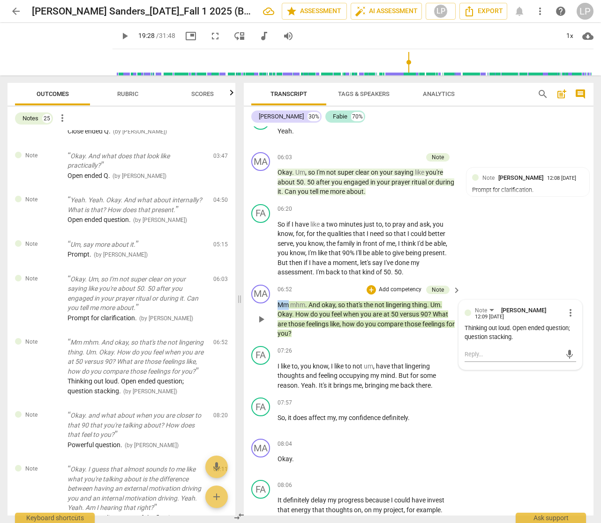
click at [283, 309] on span "Mm" at bounding box center [283, 304] width 13 height 7
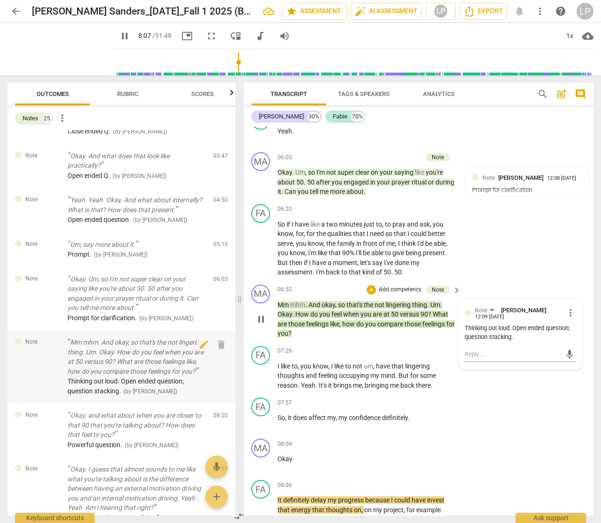
click at [116, 357] on p "Mm mhm. And okay, so that's the not lingering thing. Um. Okay. How do you feel …" at bounding box center [136, 357] width 138 height 38
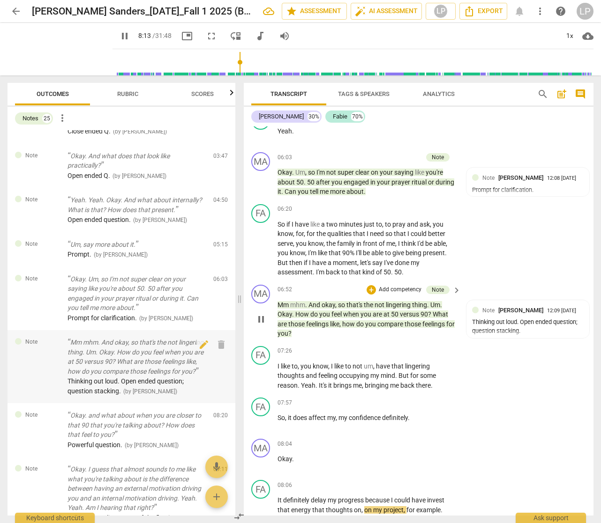
scroll to position [1724, 0]
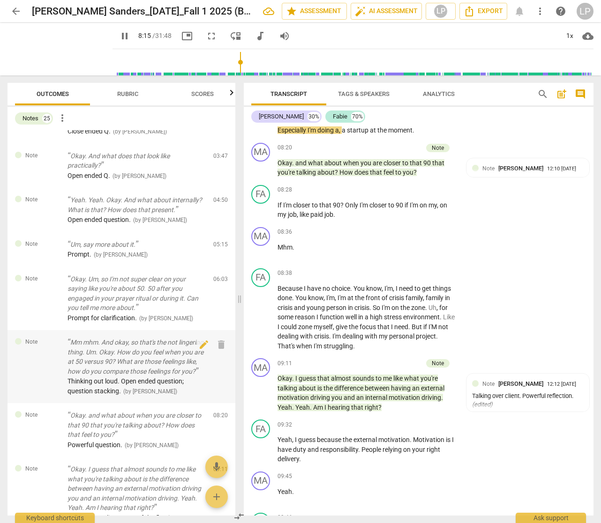
click at [146, 364] on p "Mm mhm. And okay, so that's the not lingering thing. Um. Okay. How do you feel …" at bounding box center [136, 357] width 138 height 38
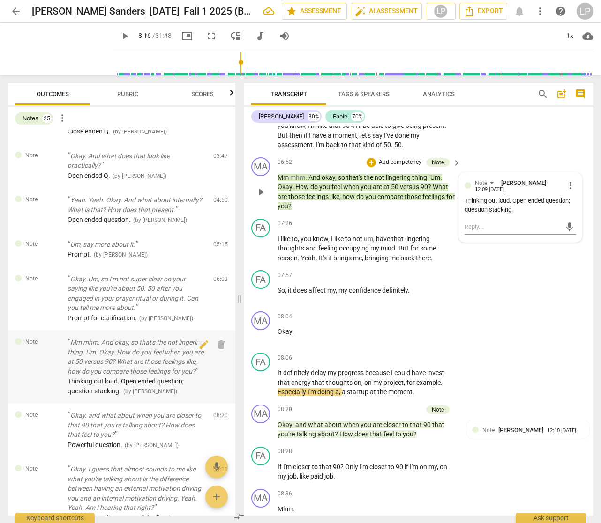
click at [146, 364] on p "Mm mhm. And okay, so that's the not lingering thing. Um. Okay. How do you feel …" at bounding box center [136, 357] width 138 height 38
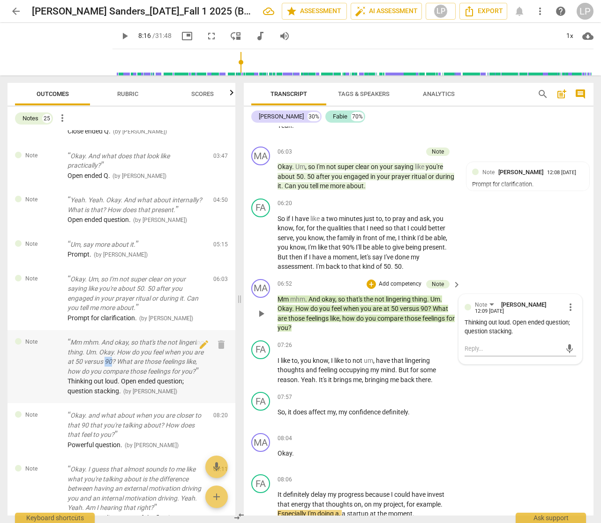
click at [146, 364] on p "Mm mhm. And okay, so that's the not lingering thing. Um. Okay. How do you feel …" at bounding box center [136, 357] width 138 height 38
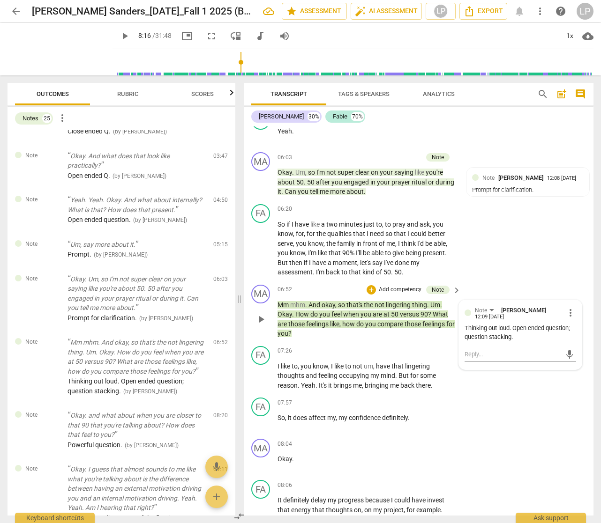
click at [283, 309] on span "Mm" at bounding box center [283, 304] width 13 height 7
click at [182, 31] on span "picture_in_picture" at bounding box center [186, 35] width 11 height 11
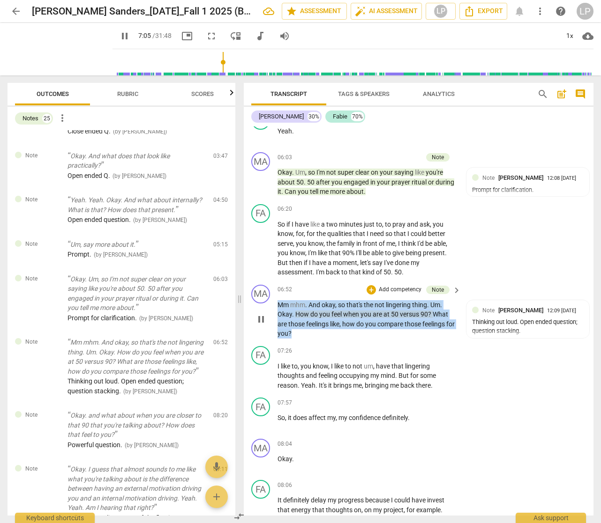
drag, startPoint x: 306, startPoint y: 343, endPoint x: 277, endPoint y: 315, distance: 40.4
click at [277, 315] on p "Mm mhm . And okay , so that's the not lingering thing . Um . Okay . How do you …" at bounding box center [366, 319] width 179 height 38
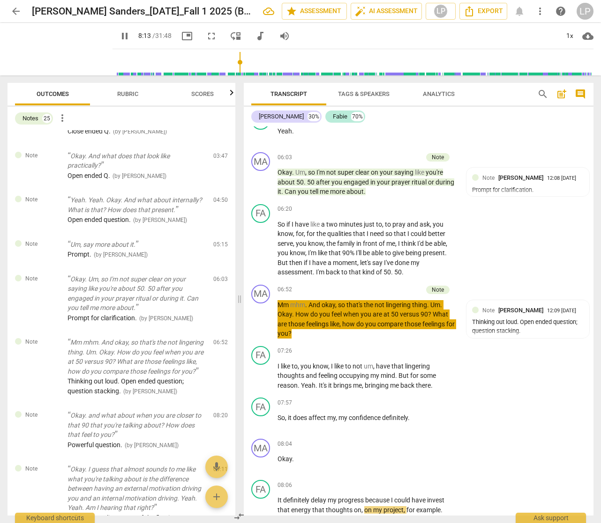
scroll to position [1724, 0]
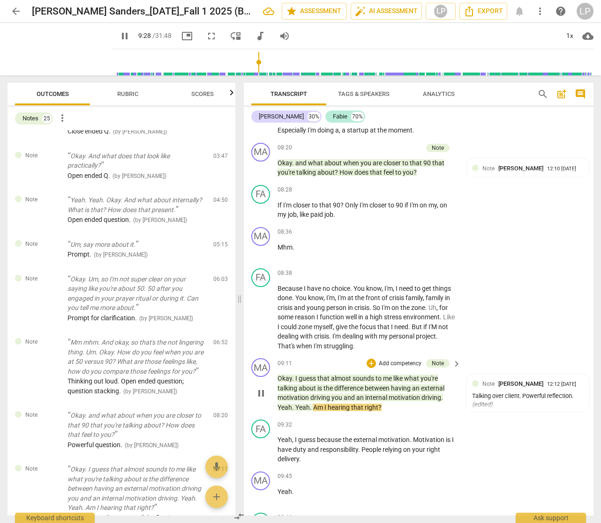
click at [418, 392] on span "an" at bounding box center [416, 388] width 9 height 7
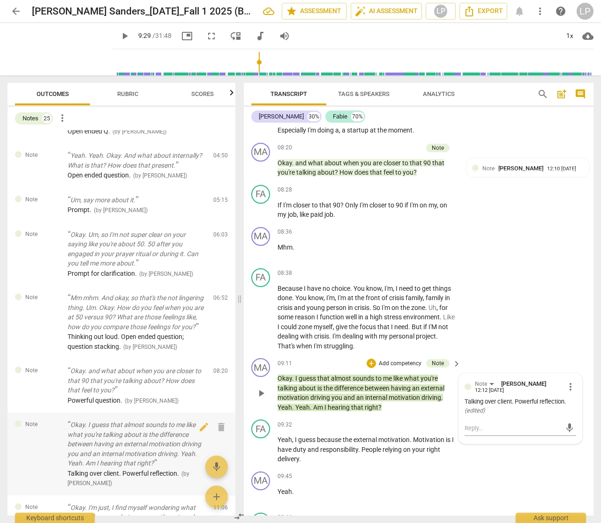
scroll to position [372, 0]
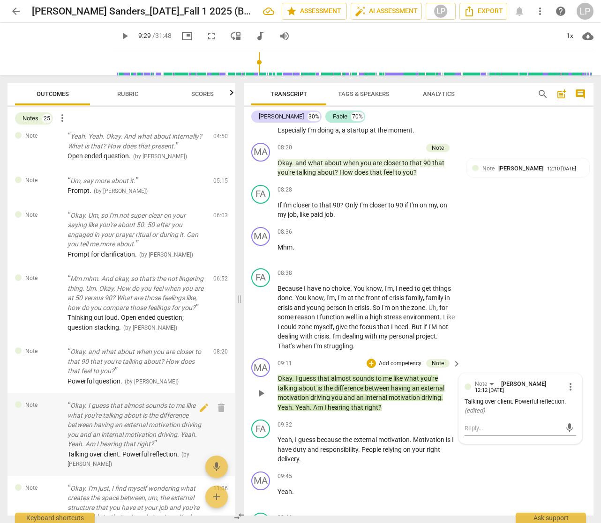
click at [119, 431] on p "Okay. I guess that almost sounds to me like what you're talking about is the di…" at bounding box center [136, 425] width 138 height 48
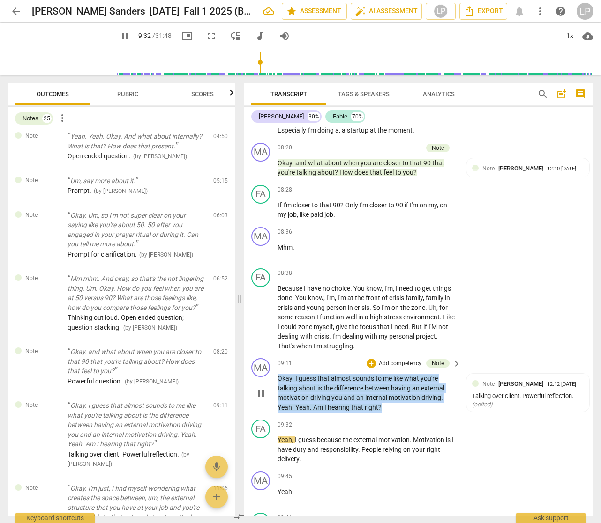
drag, startPoint x: 386, startPoint y: 415, endPoint x: 278, endPoint y: 391, distance: 110.9
click at [278, 391] on p "Okay . I guess that almost sounds to me like what you're talking about is the d…" at bounding box center [366, 393] width 179 height 38
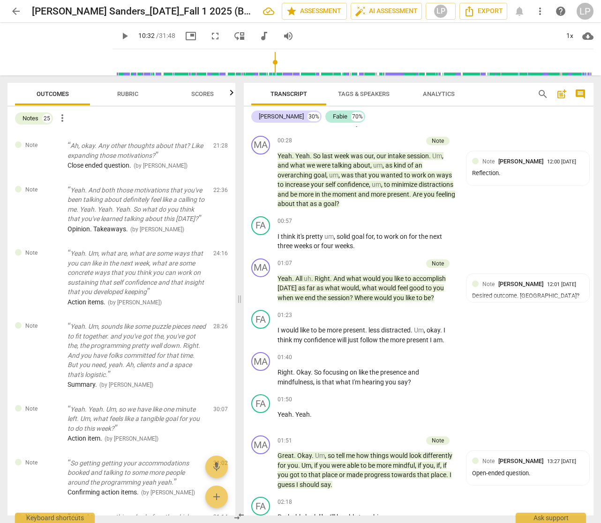
scroll to position [1319, 0]
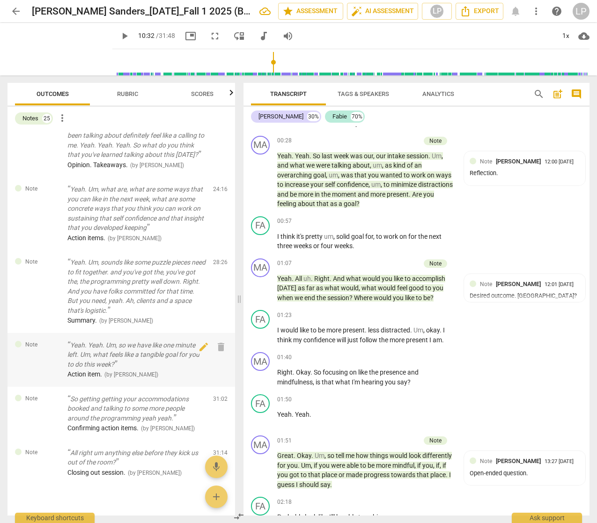
click at [138, 370] on p "Yeah. Yeah. Um, so we have like one minute left. Um, what feels like a tangible…" at bounding box center [136, 355] width 138 height 29
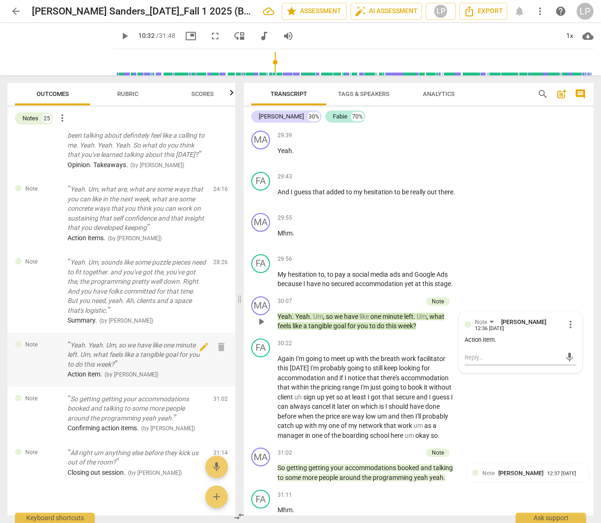
scroll to position [6325, 0]
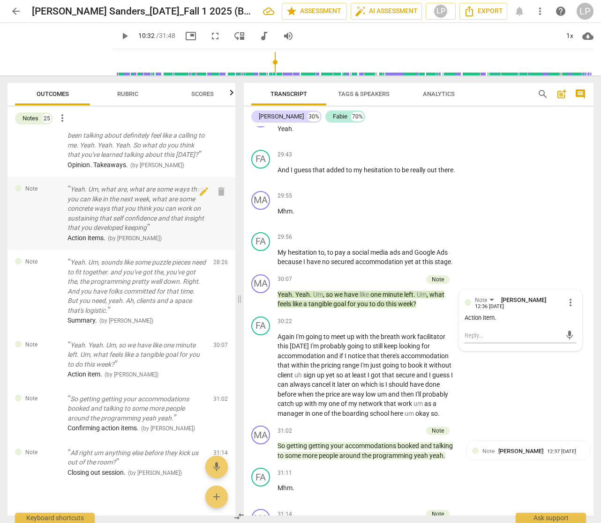
click at [147, 222] on p "Yeah. Um, what are, what are some ways that you can like in the next week, what…" at bounding box center [136, 209] width 138 height 48
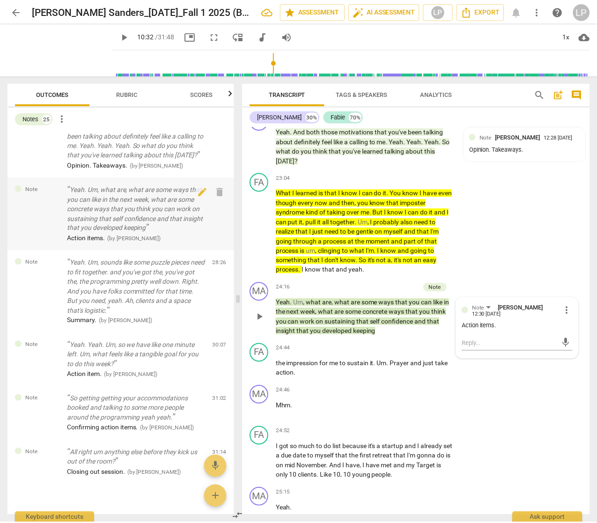
scroll to position [4885, 0]
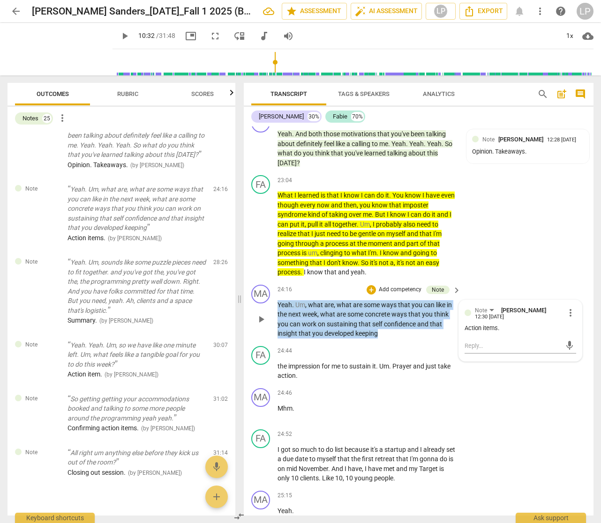
drag, startPoint x: 393, startPoint y: 345, endPoint x: 275, endPoint y: 316, distance: 121.5
click at [275, 316] on div "MA play_arrow pause 24:16 + Add competency Note keyboard_arrow_right Yeah . Um …" at bounding box center [419, 311] width 350 height 61
click at [348, 337] on p "Yeah . Um , what are , what are some ways that you can like in the next week , …" at bounding box center [366, 319] width 179 height 38
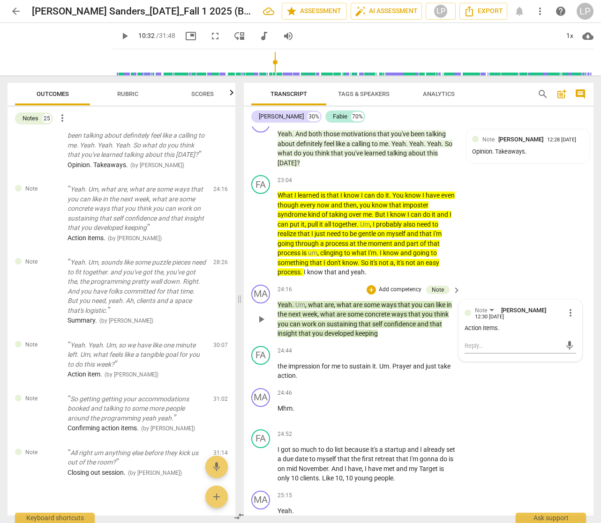
click at [348, 337] on p "Yeah . Um , what are , what are some ways that you can like in the next week , …" at bounding box center [366, 319] width 179 height 38
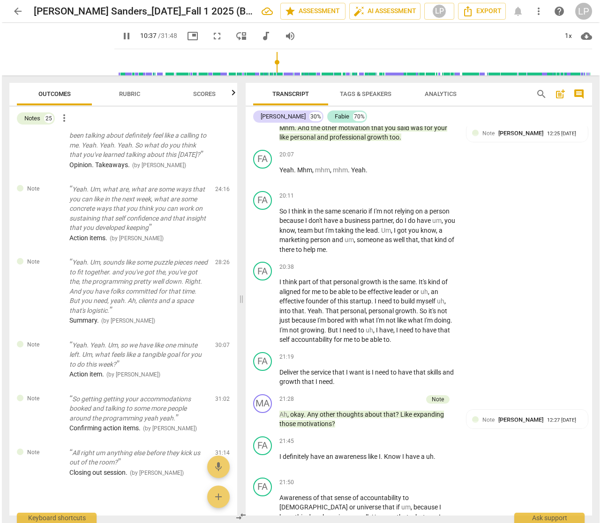
scroll to position [4470, 0]
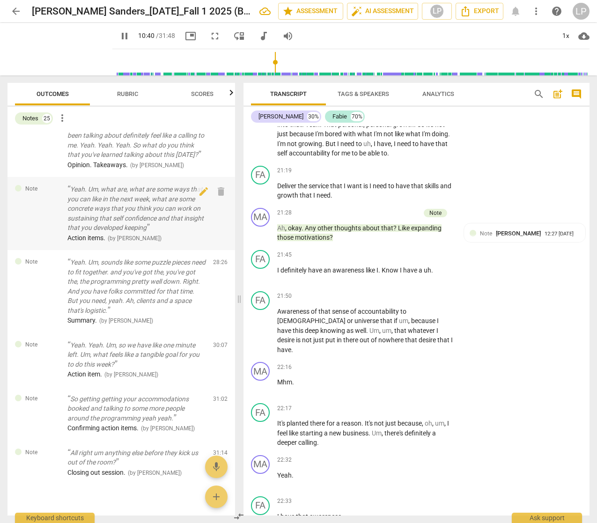
click at [134, 211] on p "Yeah. Um, what are, what are some ways that you can like in the next week, what…" at bounding box center [136, 209] width 138 height 48
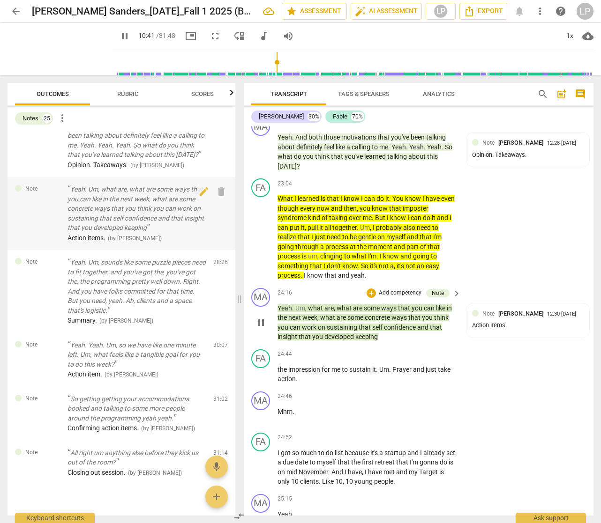
scroll to position [4885, 0]
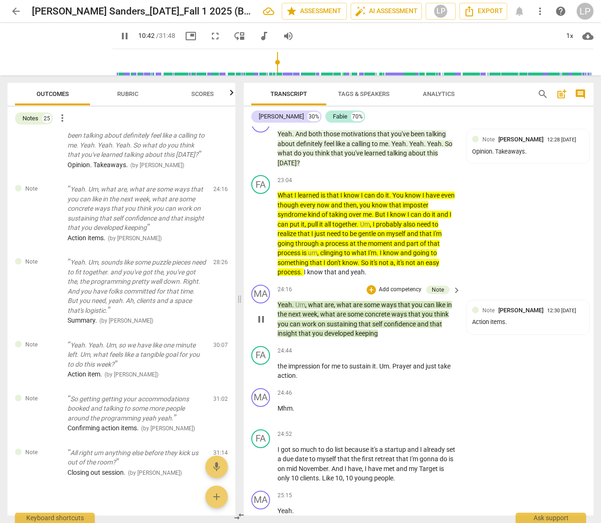
click at [303, 318] on span "week" at bounding box center [309, 314] width 15 height 7
click at [287, 309] on span "Yeah" at bounding box center [284, 304] width 15 height 7
click at [377, 337] on span "keeping" at bounding box center [366, 333] width 22 height 7
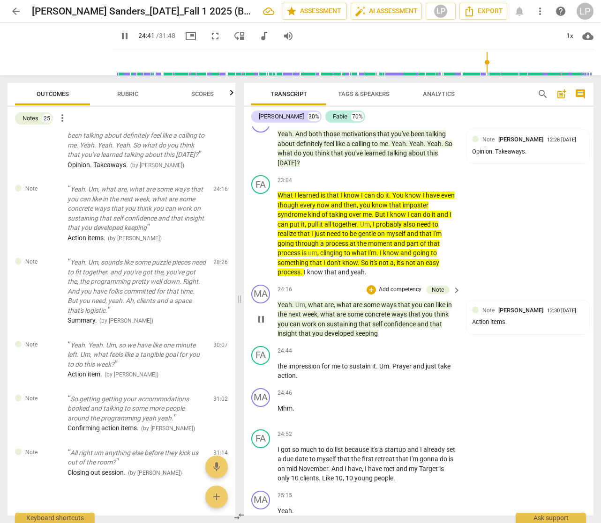
type input "1481"
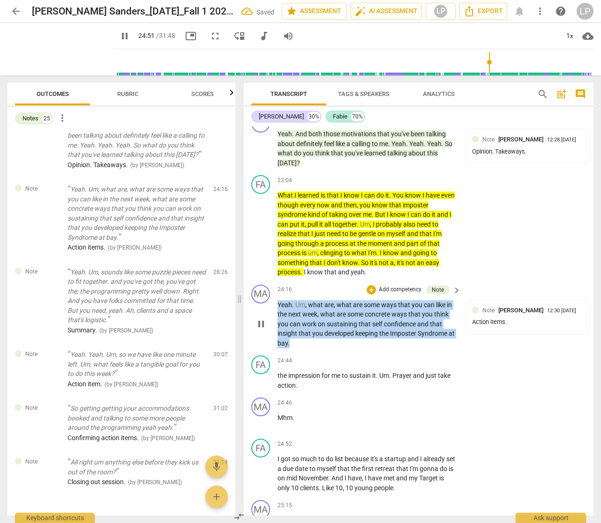
drag, startPoint x: 301, startPoint y: 351, endPoint x: 276, endPoint y: 317, distance: 43.2
click at [276, 317] on div "MA play_arrow pause 24:16 + Add competency Note keyboard_arrow_right Yeah . Um …" at bounding box center [419, 316] width 350 height 71
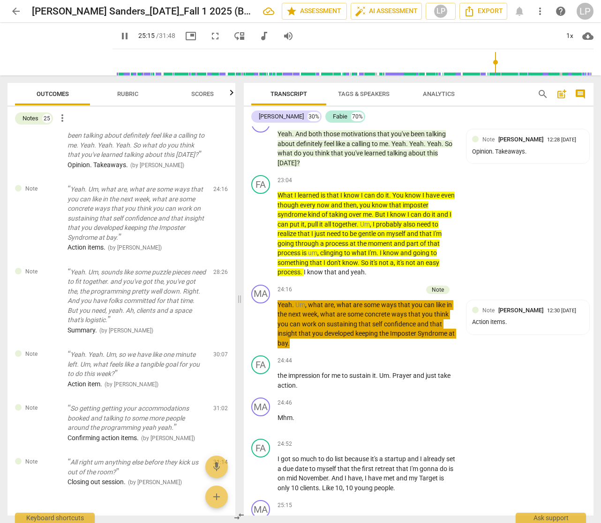
scroll to position [5284, 0]
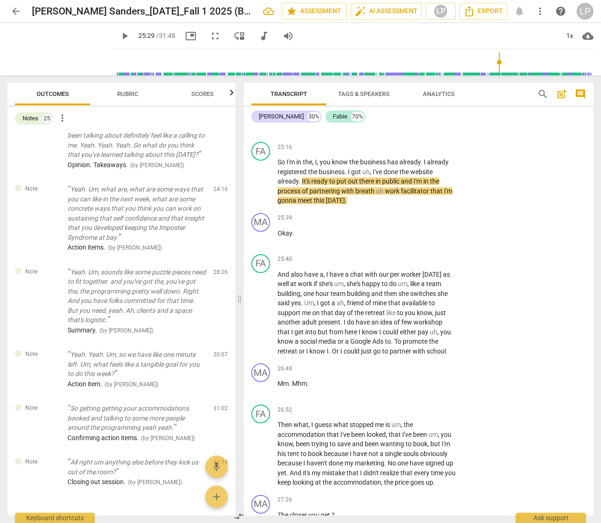
type input "1530"
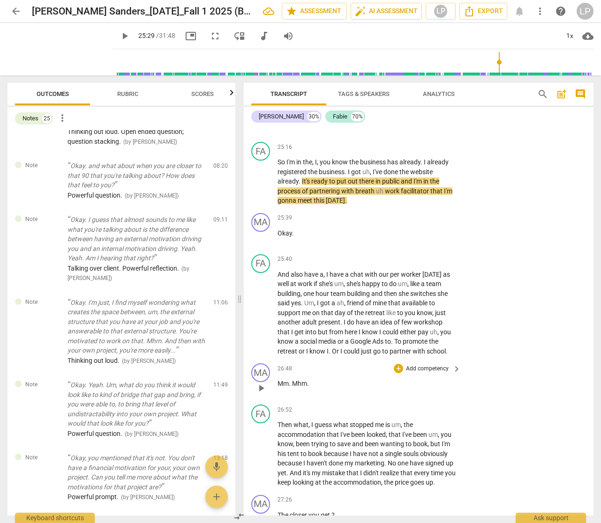
scroll to position [0, 0]
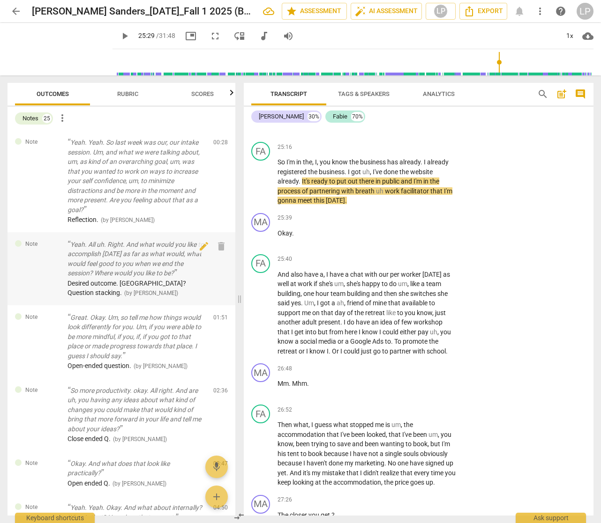
click at [160, 261] on p "Yeah. All uh. Right. And what would you like to accomplish [DATE] as far as wha…" at bounding box center [136, 259] width 138 height 38
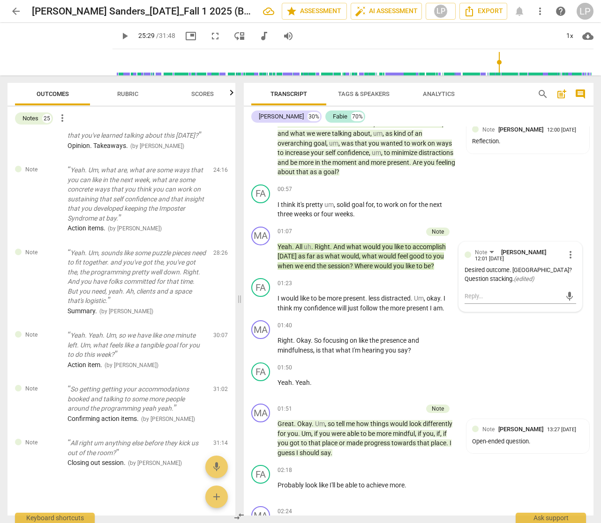
scroll to position [1342, 0]
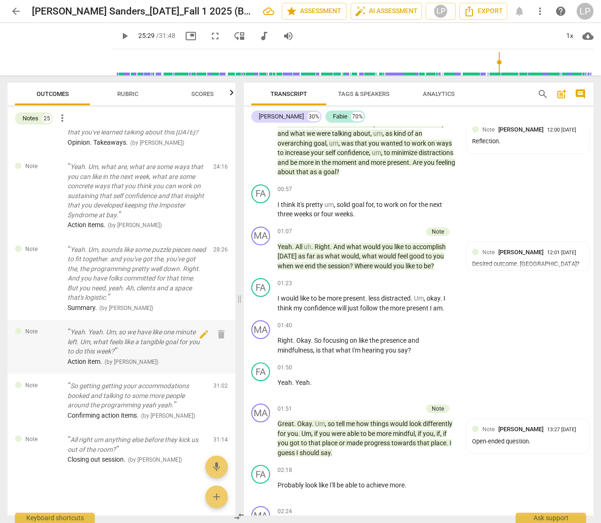
click at [121, 352] on p "Yeah. Yeah. Um, so we have like one minute left. Um, what feels like a tangible…" at bounding box center [136, 342] width 138 height 29
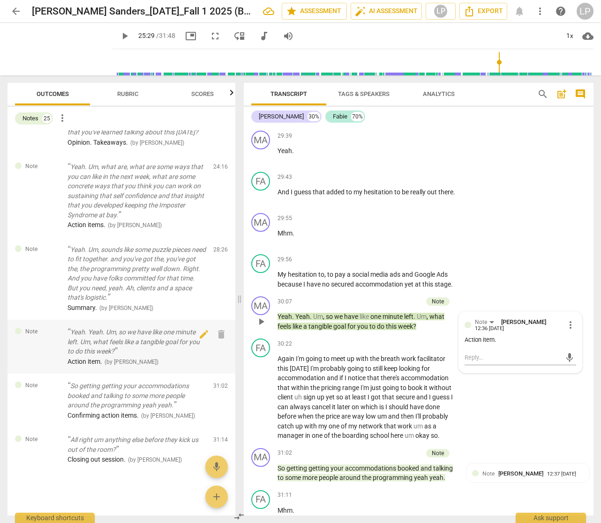
scroll to position [6335, 0]
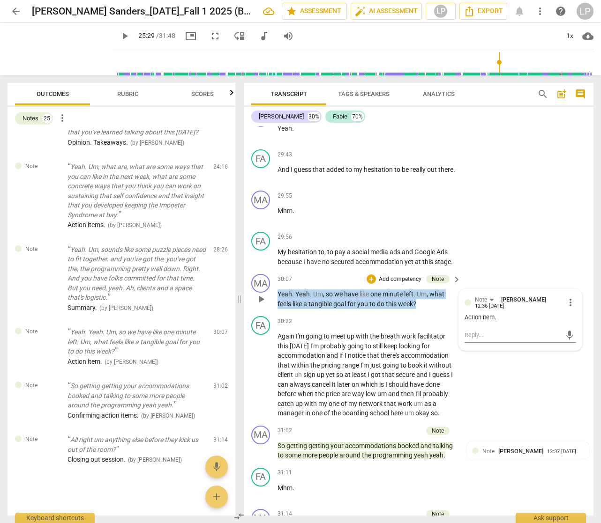
drag, startPoint x: 424, startPoint y: 334, endPoint x: 272, endPoint y: 321, distance: 152.8
click at [272, 313] on div "MA play_arrow pause 30:07 + Add competency Note keyboard_arrow_right Yeah . Yea…" at bounding box center [419, 291] width 350 height 42
